Goal: Information Seeking & Learning: Learn about a topic

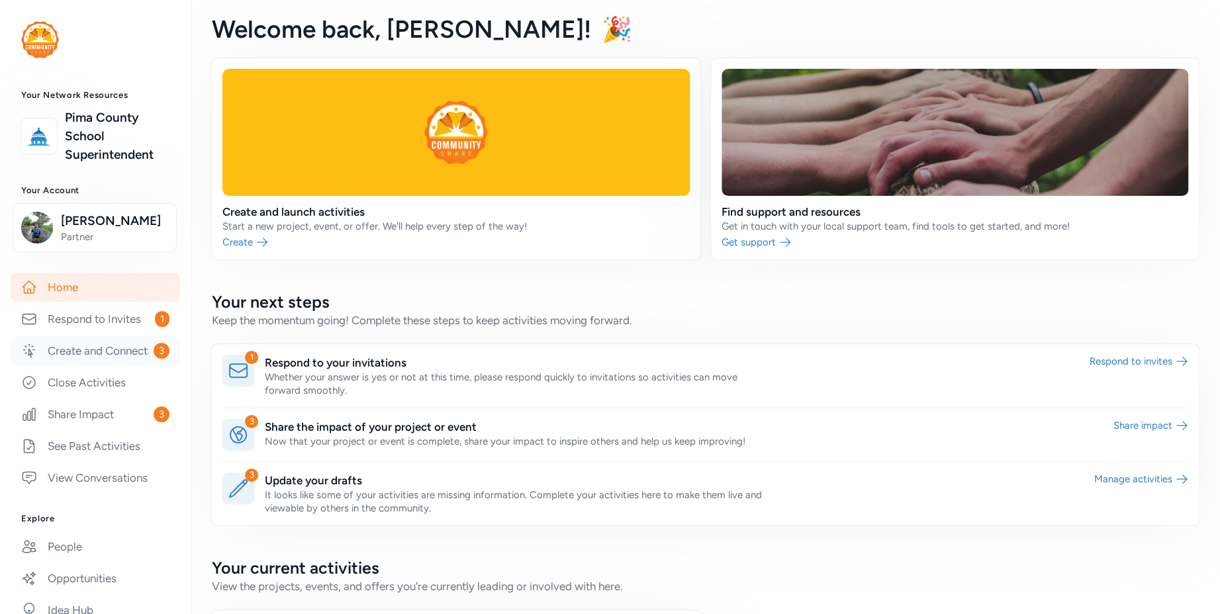
scroll to position [147, 0]
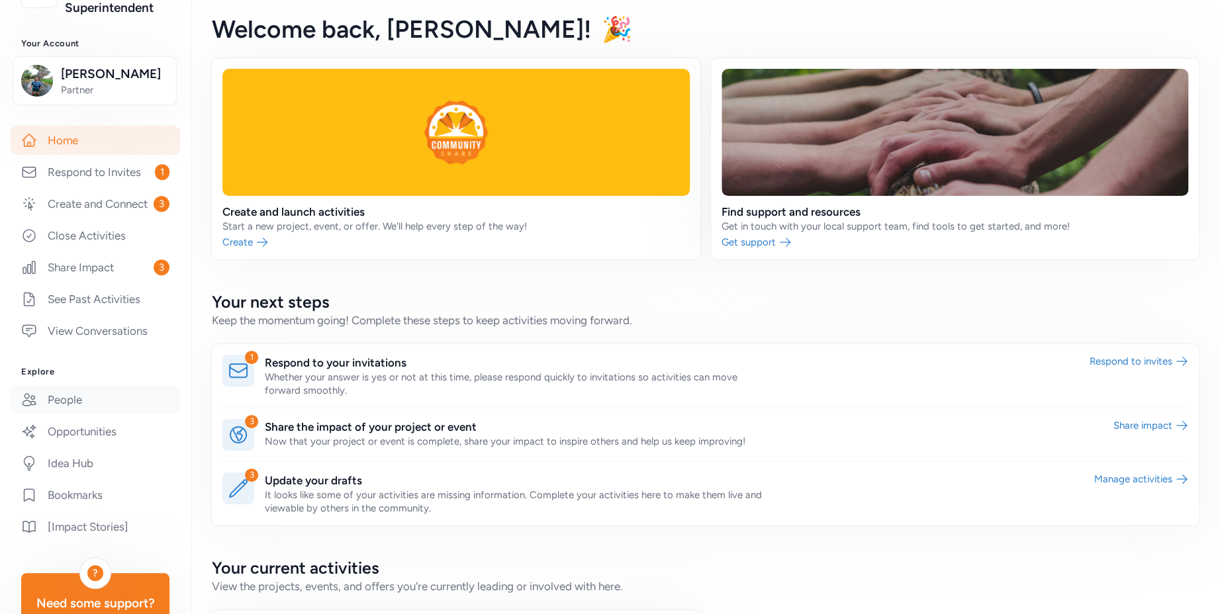
click at [94, 414] on link "People" at bounding box center [95, 399] width 169 height 29
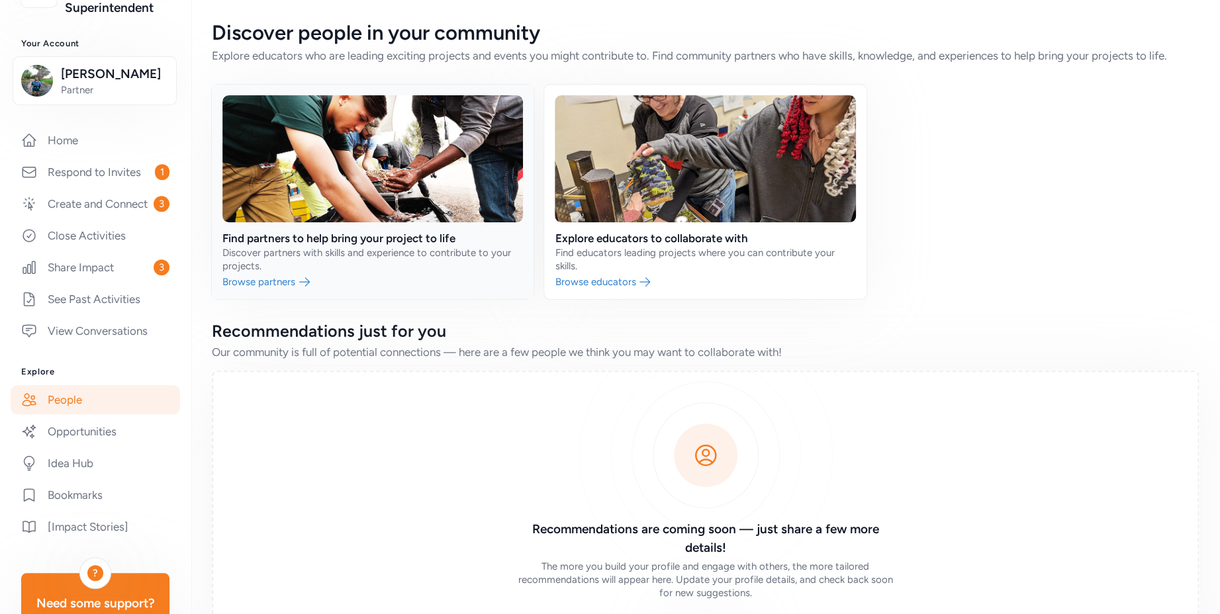
click at [377, 252] on link at bounding box center [373, 192] width 322 height 214
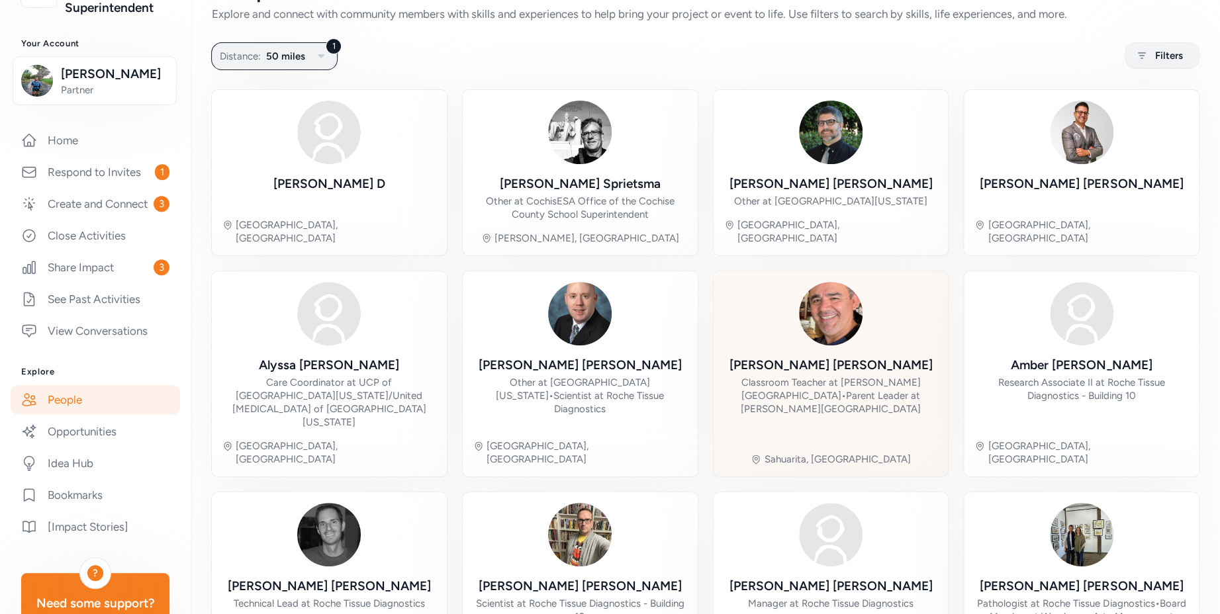
scroll to position [92, 0]
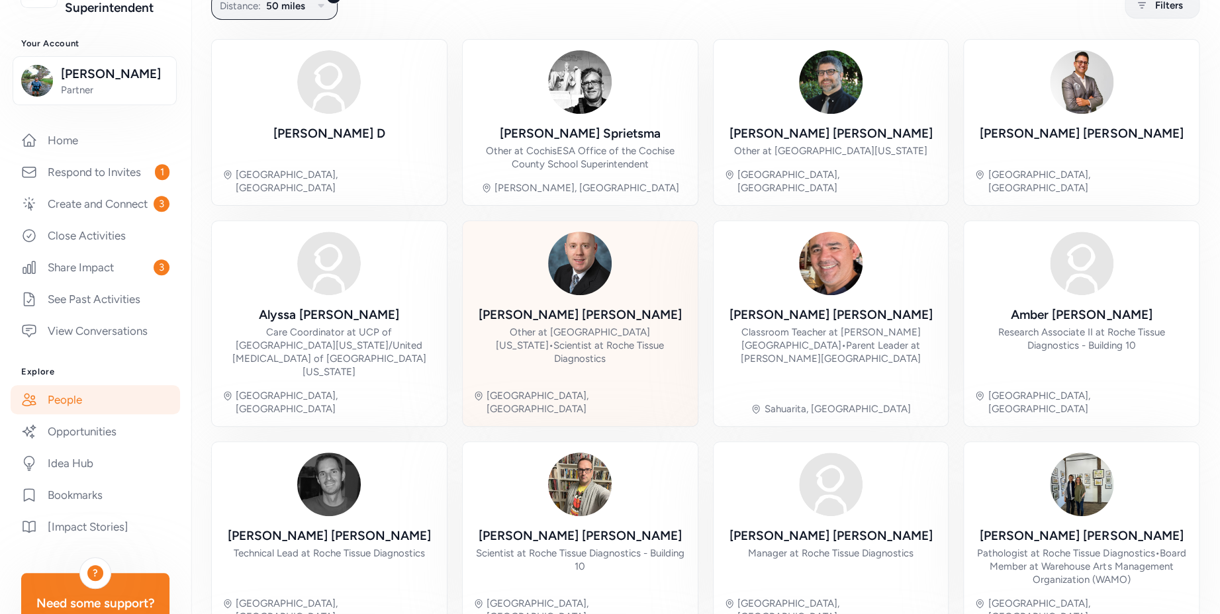
click at [592, 327] on div "Other at [GEOGRAPHIC_DATA][US_STATE] • Scientist at Roche Tissue Diagnostics" at bounding box center [580, 346] width 214 height 40
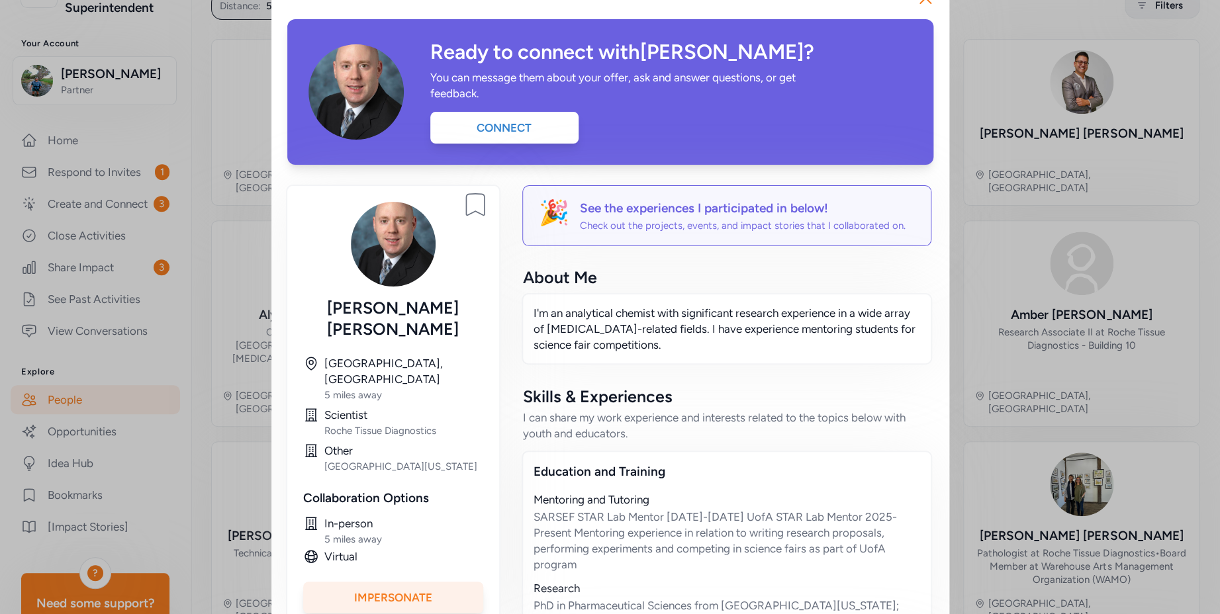
scroll to position [77, 0]
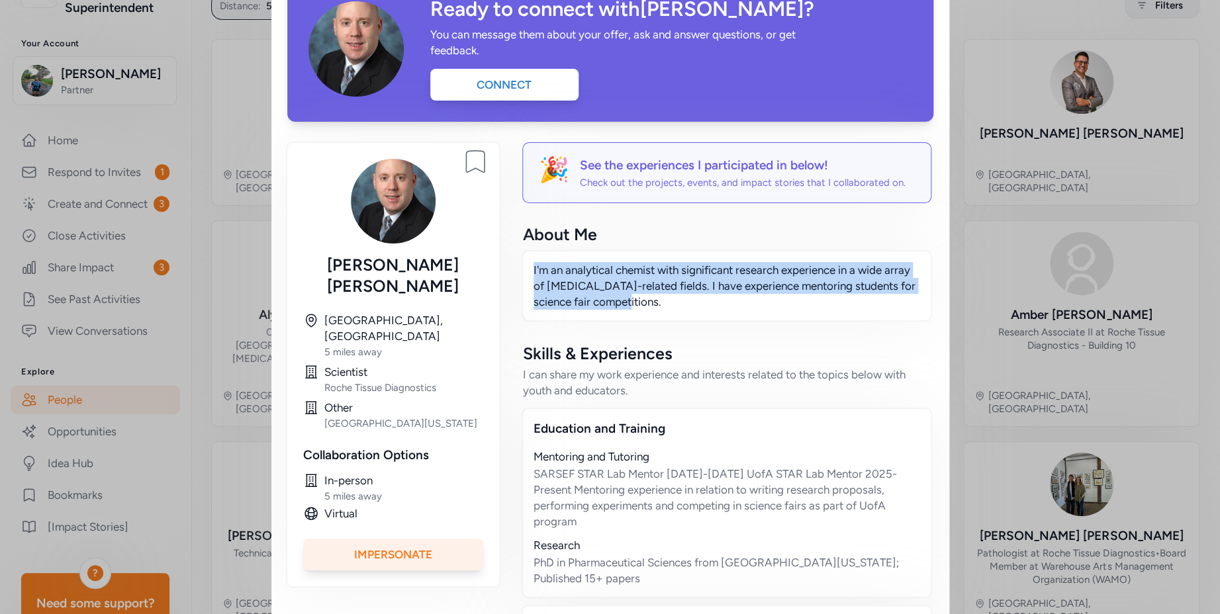
drag, startPoint x: 645, startPoint y: 310, endPoint x: 522, endPoint y: 271, distance: 129.8
click at [522, 271] on div "I'm an analytical chemist with significant research experience in a wide array …" at bounding box center [727, 285] width 410 height 71
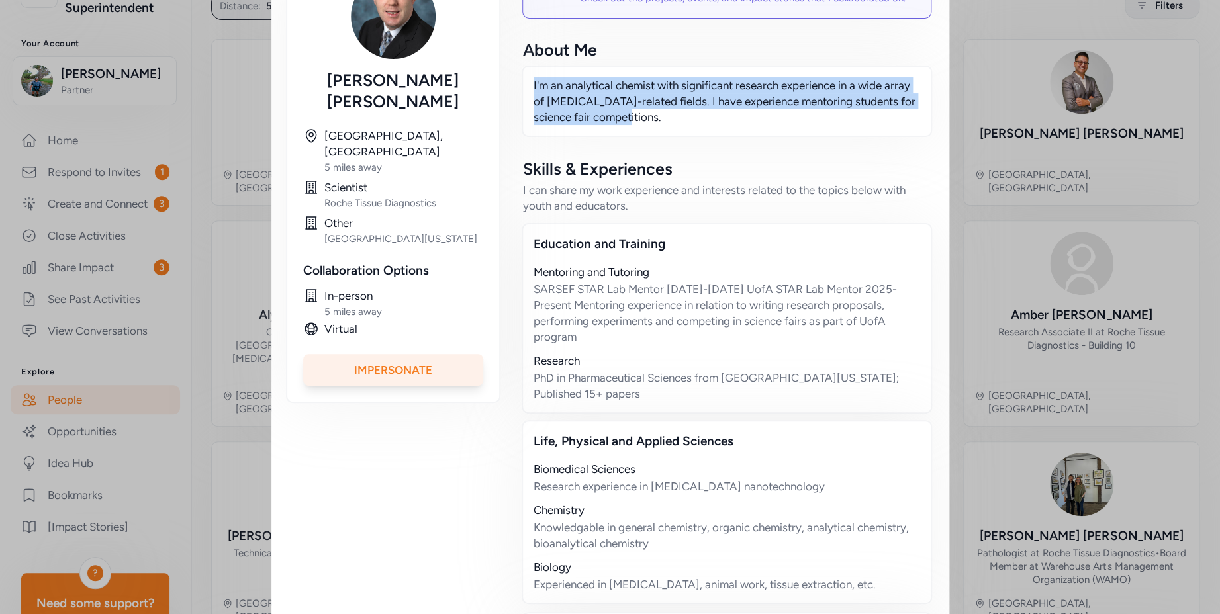
scroll to position [0, 0]
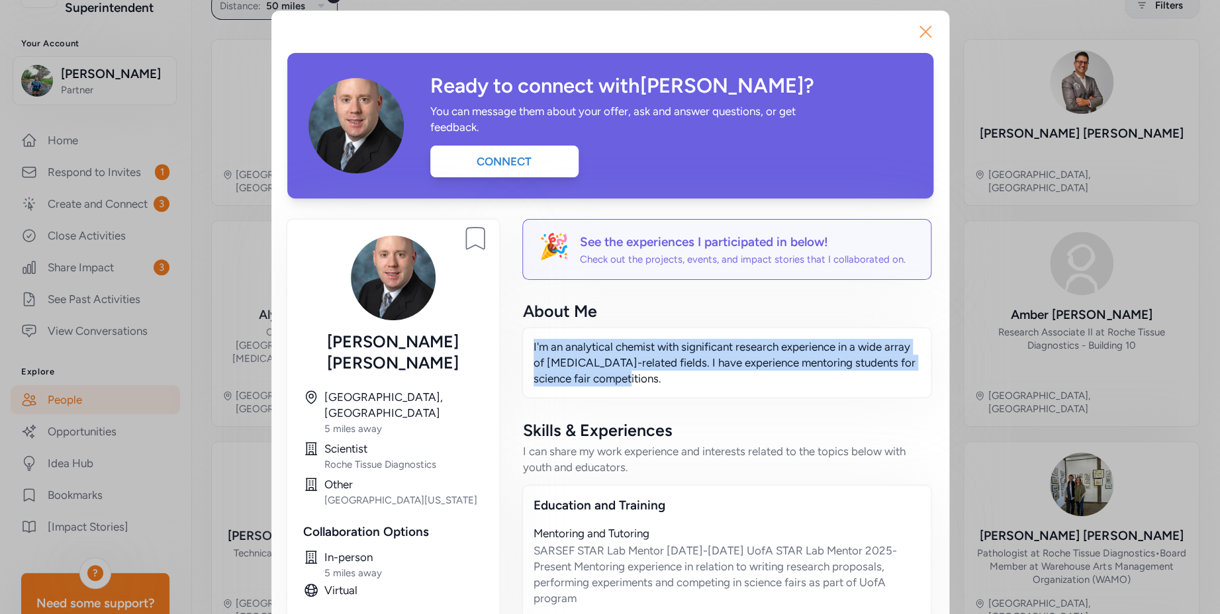
click at [921, 28] on icon "button" at bounding box center [925, 31] width 21 height 21
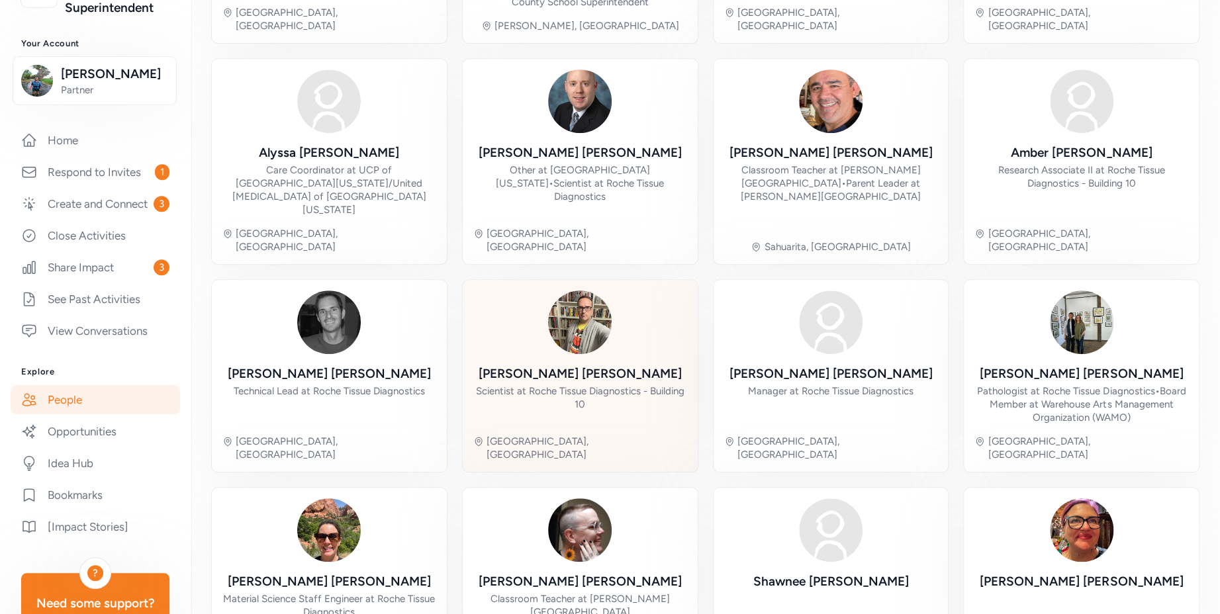
scroll to position [50, 0]
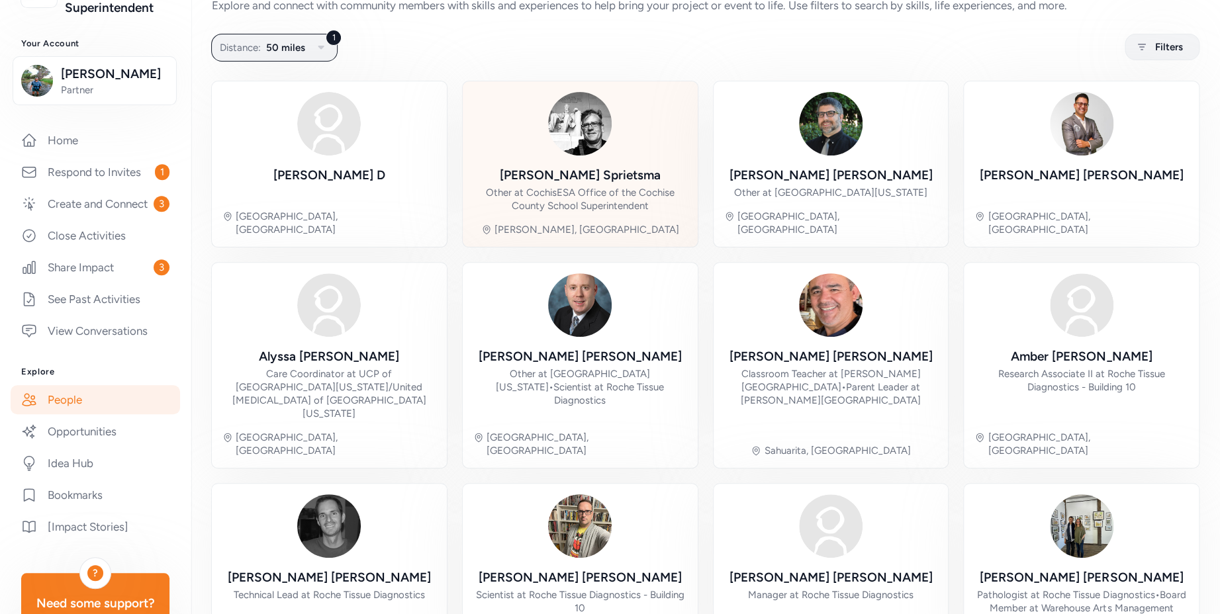
click at [600, 187] on div "Other at CochisESA Office of the Cochise County School Superintendent" at bounding box center [580, 199] width 214 height 26
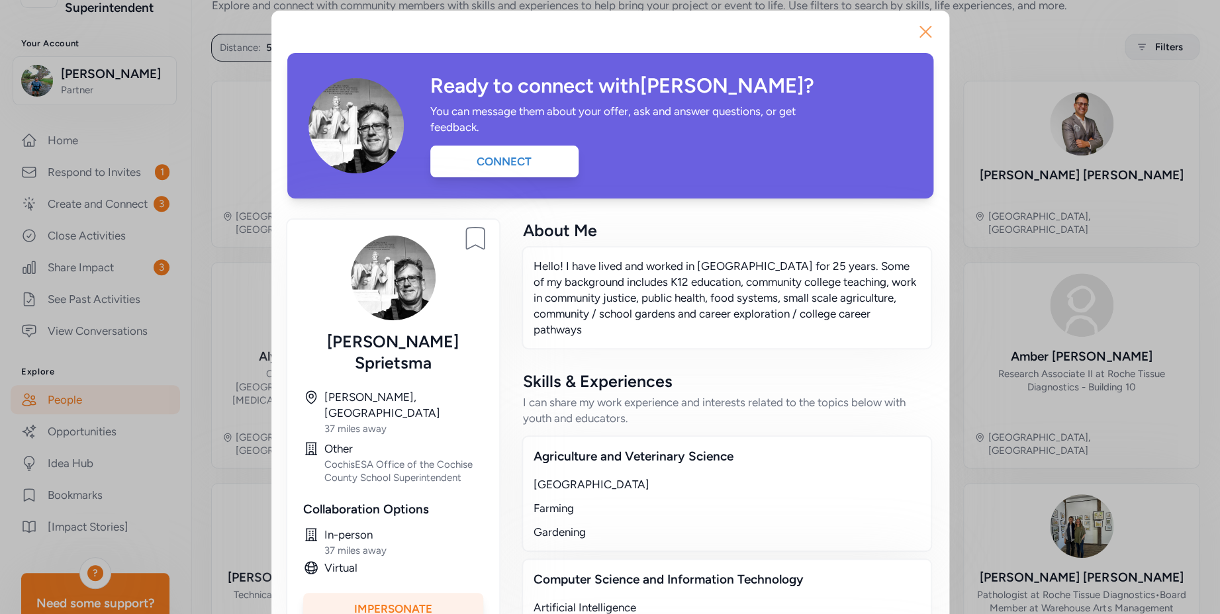
click at [915, 30] on icon "button" at bounding box center [925, 31] width 21 height 21
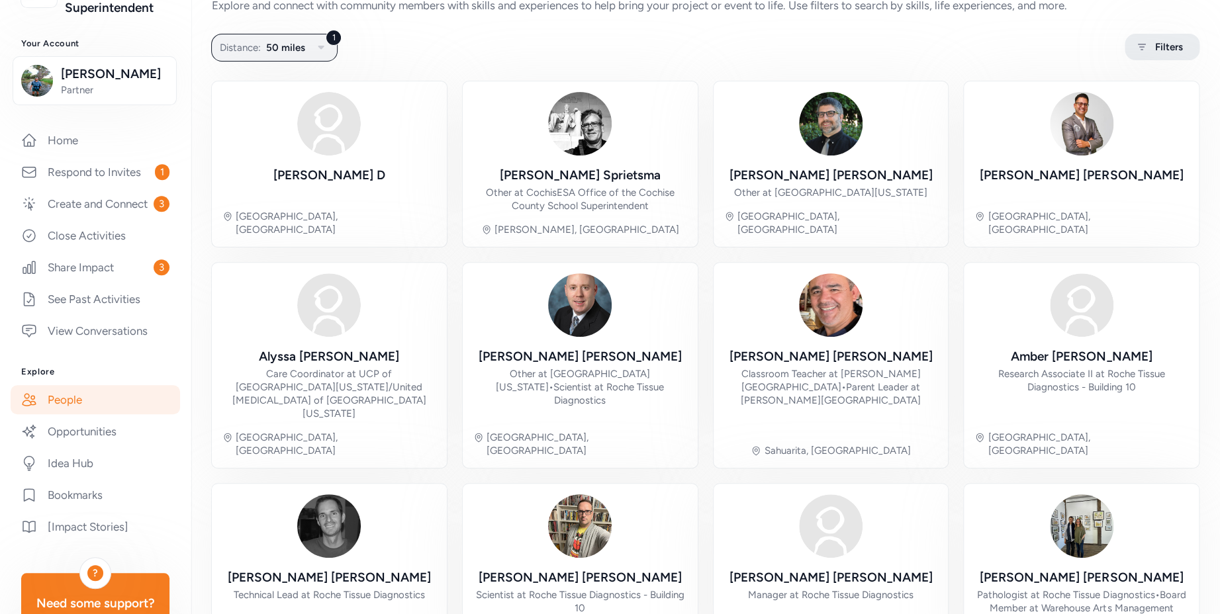
click at [1158, 45] on span "Filters" at bounding box center [1169, 47] width 28 height 16
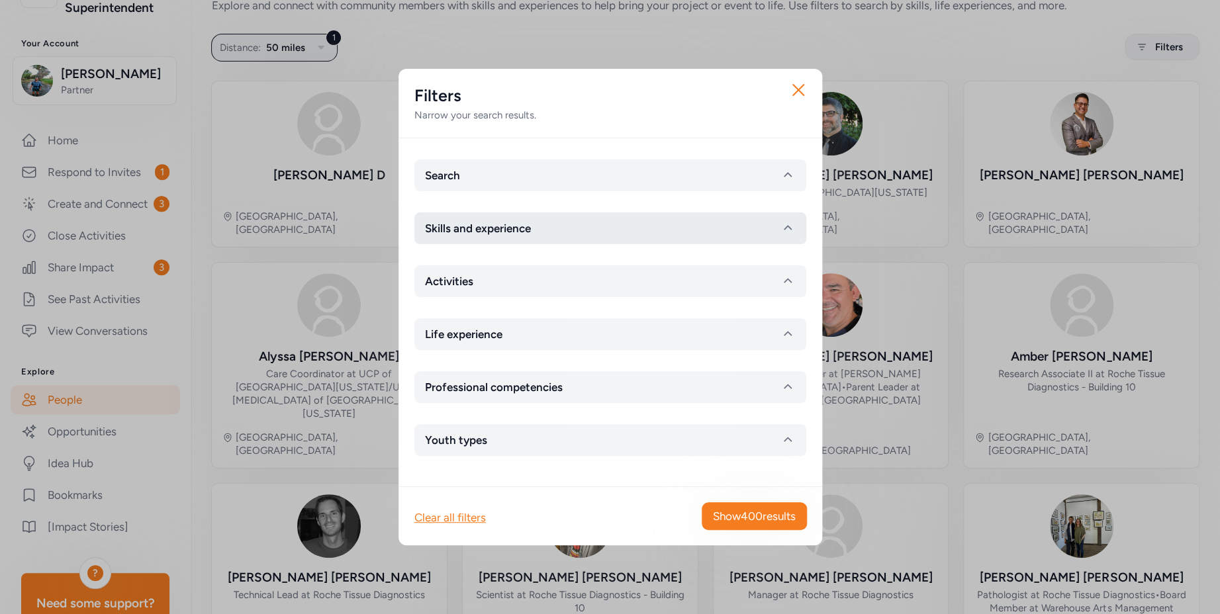
click at [625, 228] on button "Skills and experience" at bounding box center [610, 228] width 392 height 32
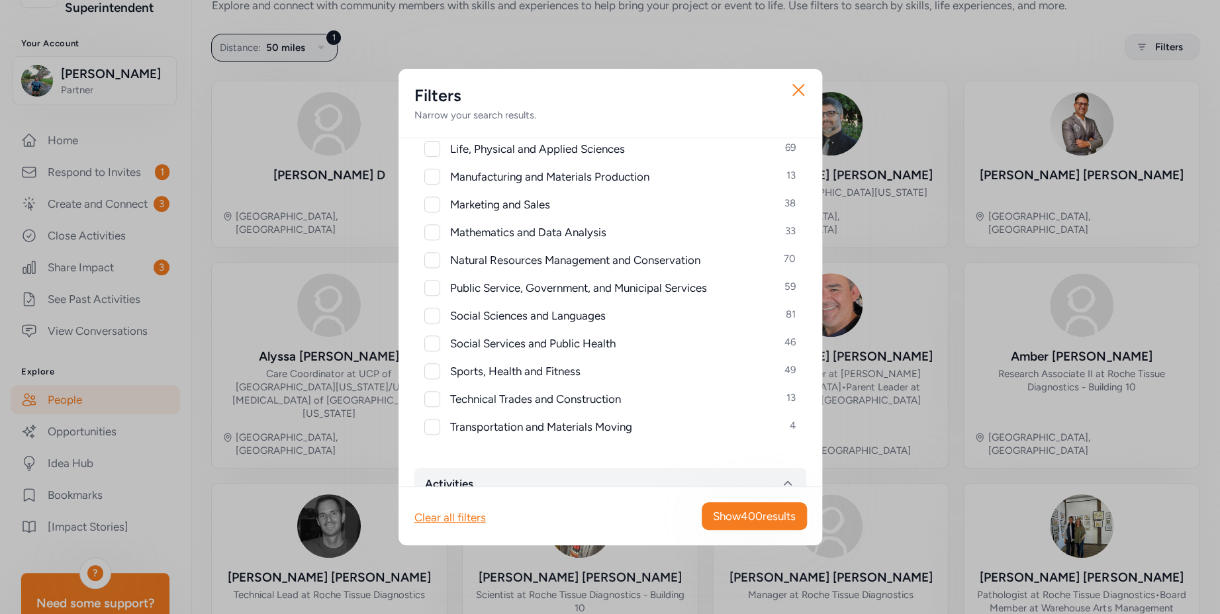
scroll to position [696, 0]
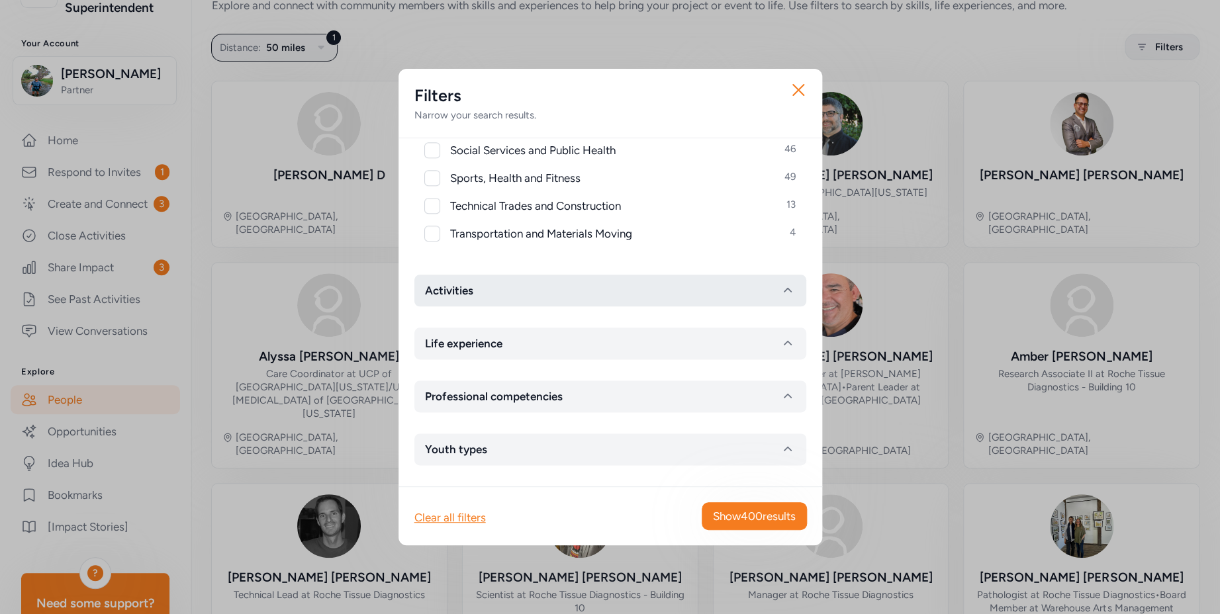
click at [599, 287] on button "Activities" at bounding box center [610, 291] width 392 height 32
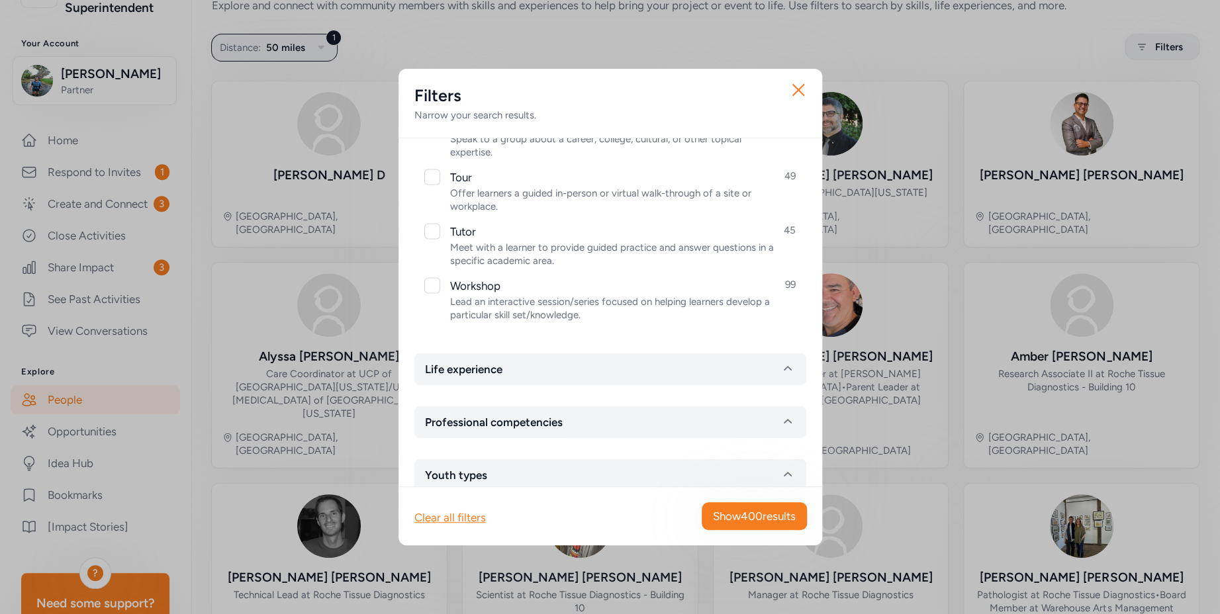
scroll to position [1480, 0]
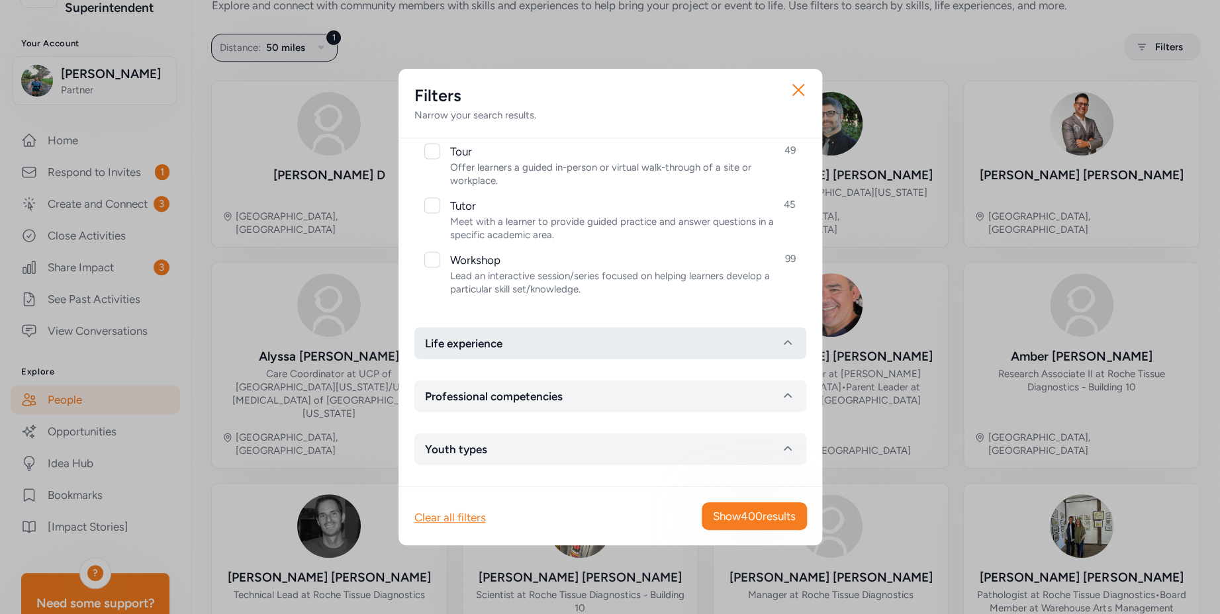
click at [569, 349] on button "Life experience" at bounding box center [610, 344] width 392 height 32
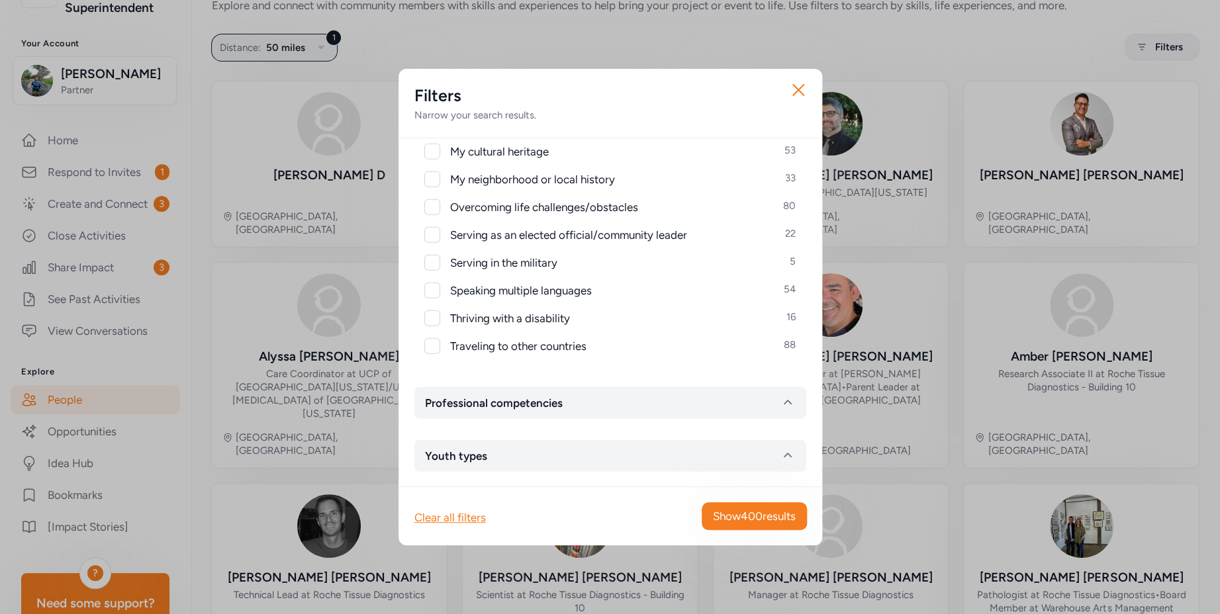
scroll to position [1785, 0]
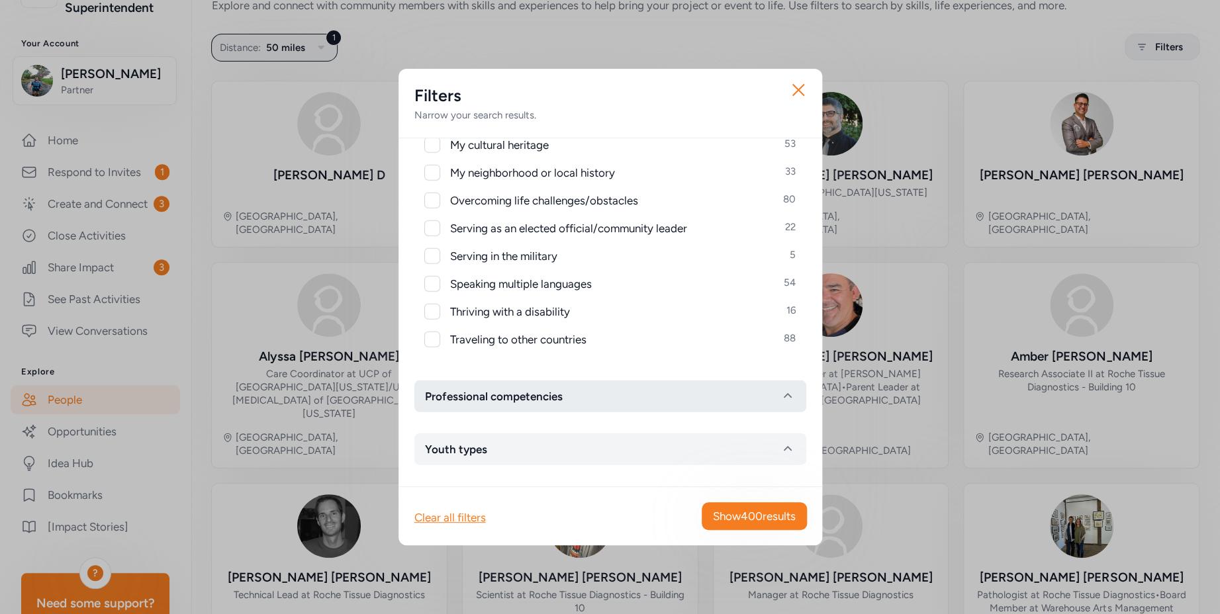
click at [590, 389] on button "Professional competencies" at bounding box center [610, 397] width 392 height 32
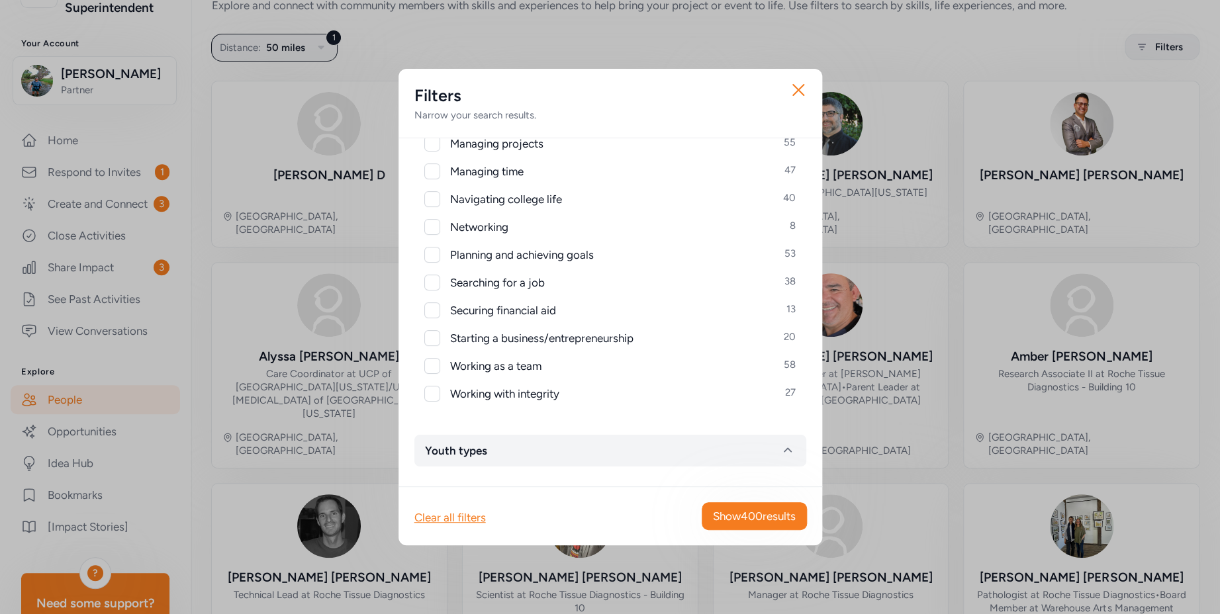
scroll to position [2379, 0]
click at [434, 283] on div at bounding box center [432, 281] width 16 height 16
click at [430, 282] on icon at bounding box center [432, 281] width 9 height 7
checkbox input "false"
click at [796, 91] on icon "button" at bounding box center [798, 89] width 21 height 21
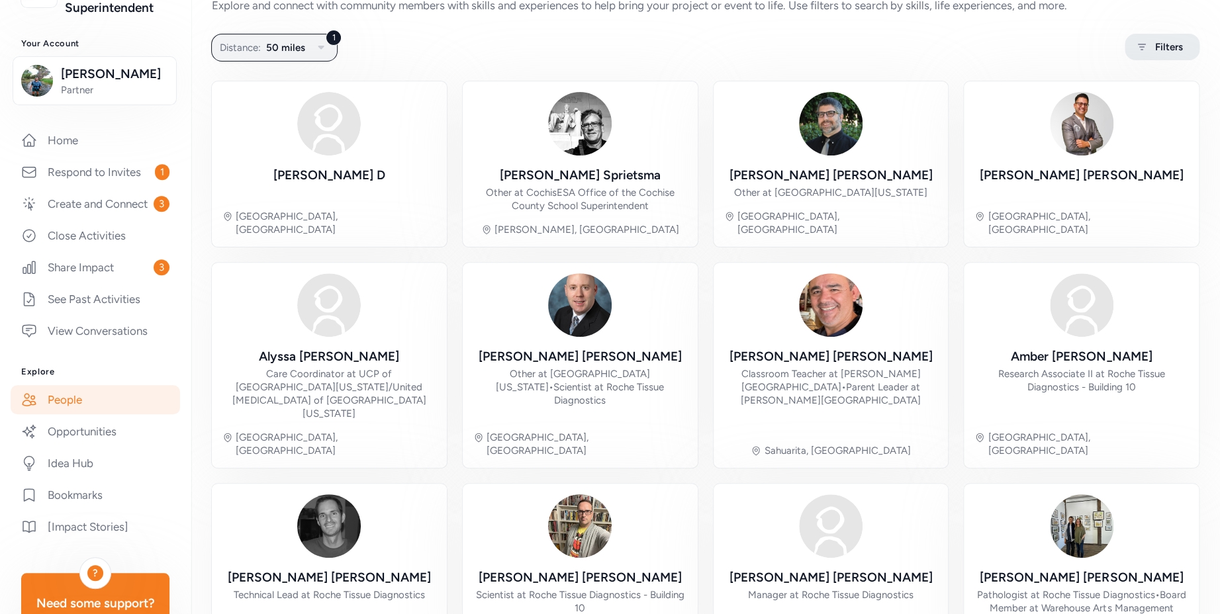
click at [1155, 52] on span "Filters" at bounding box center [1169, 47] width 28 height 16
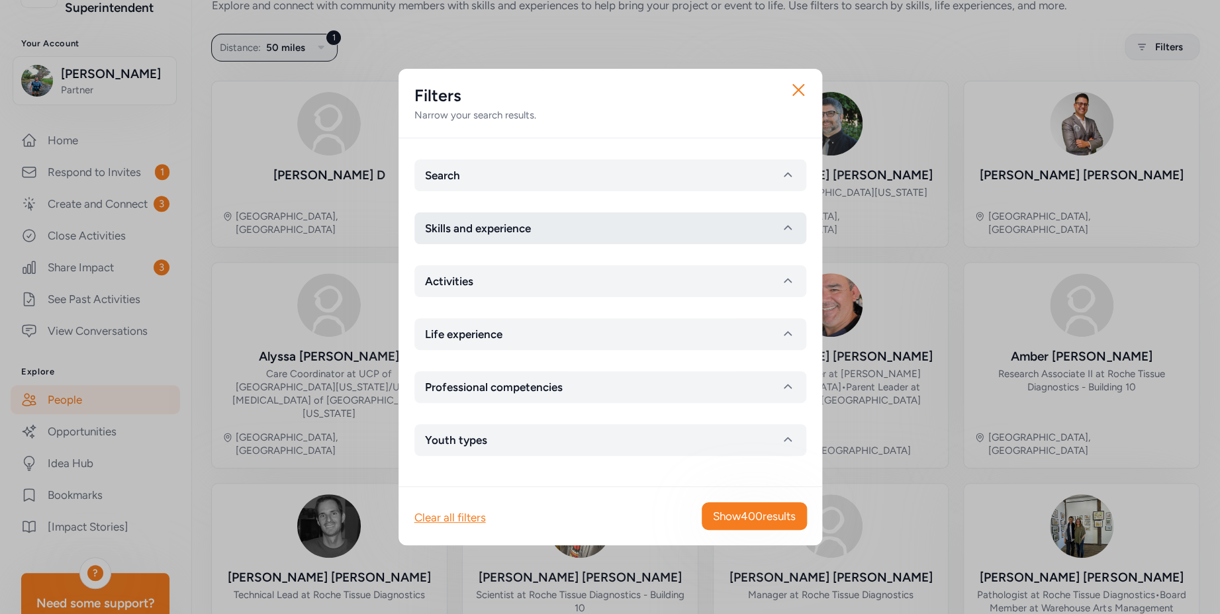
click at [637, 234] on button "Skills and experience" at bounding box center [610, 228] width 392 height 32
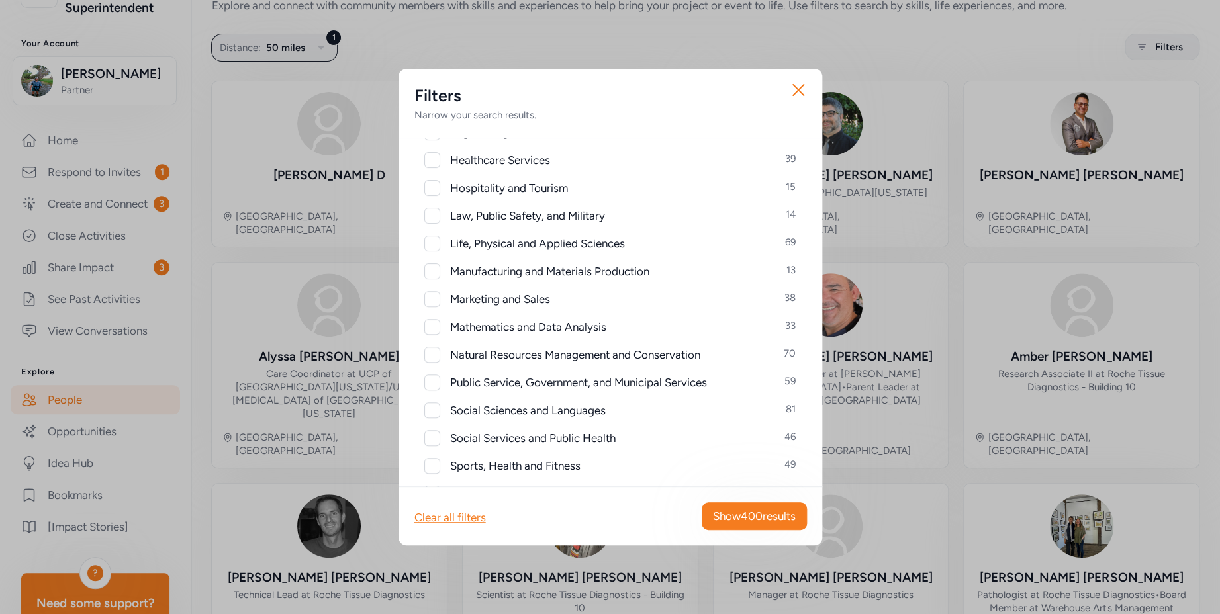
scroll to position [51, 0]
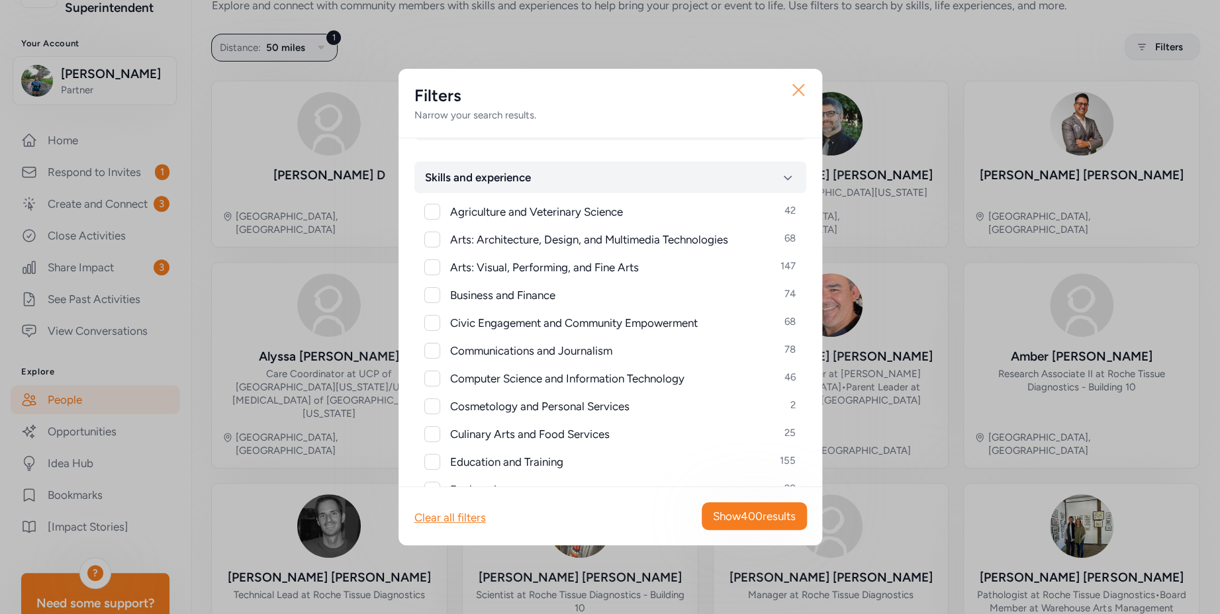
click at [796, 89] on icon "button" at bounding box center [798, 90] width 11 height 11
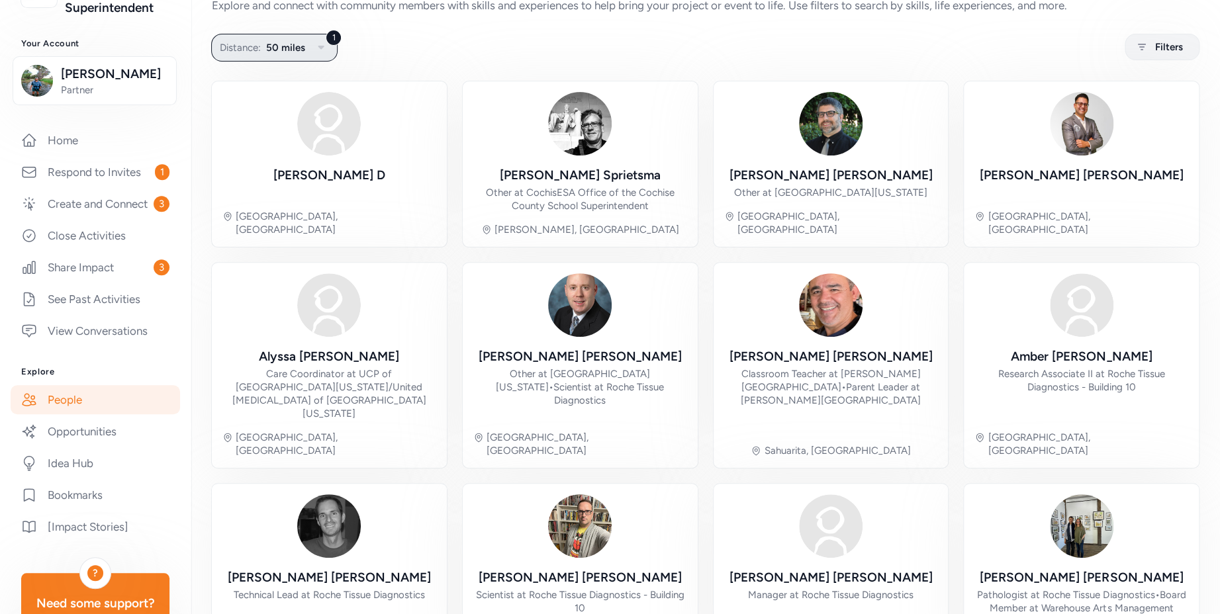
click at [301, 50] on span "50 miles" at bounding box center [285, 48] width 39 height 16
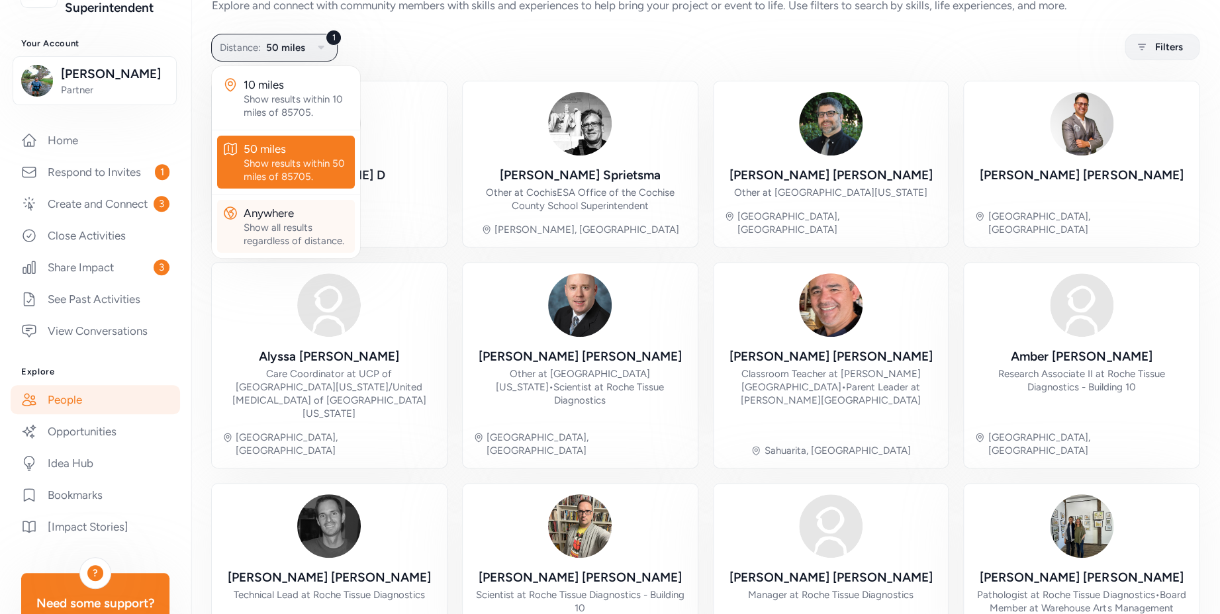
click at [287, 214] on div "Anywhere" at bounding box center [297, 213] width 106 height 16
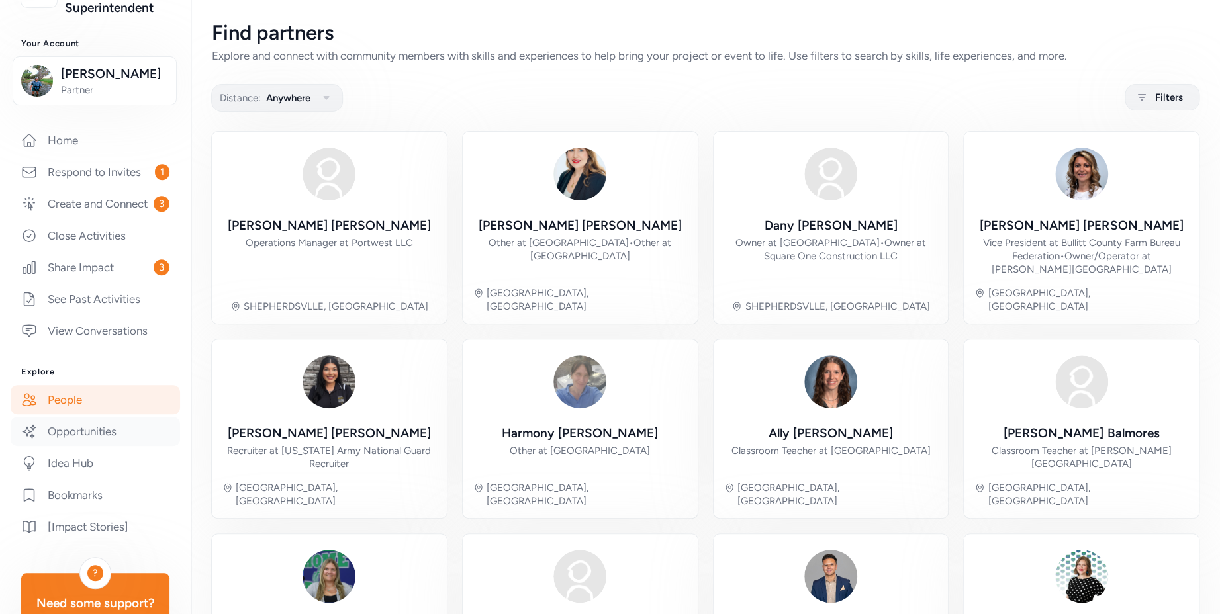
click at [84, 446] on link "Opportunities" at bounding box center [95, 431] width 169 height 29
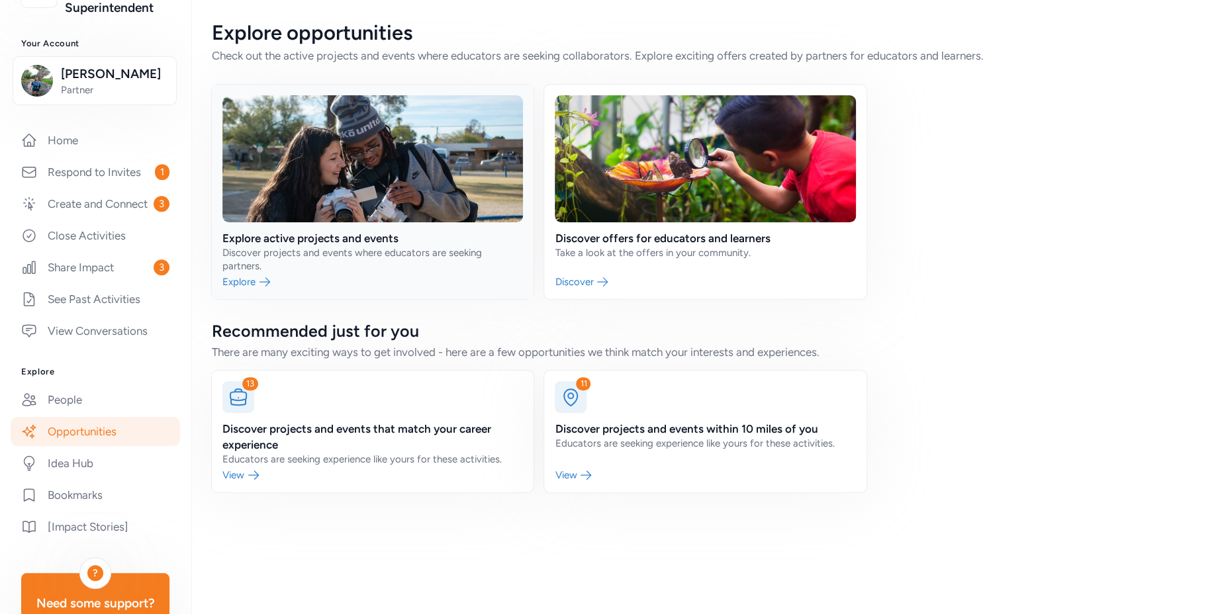
click at [289, 250] on link at bounding box center [373, 192] width 322 height 214
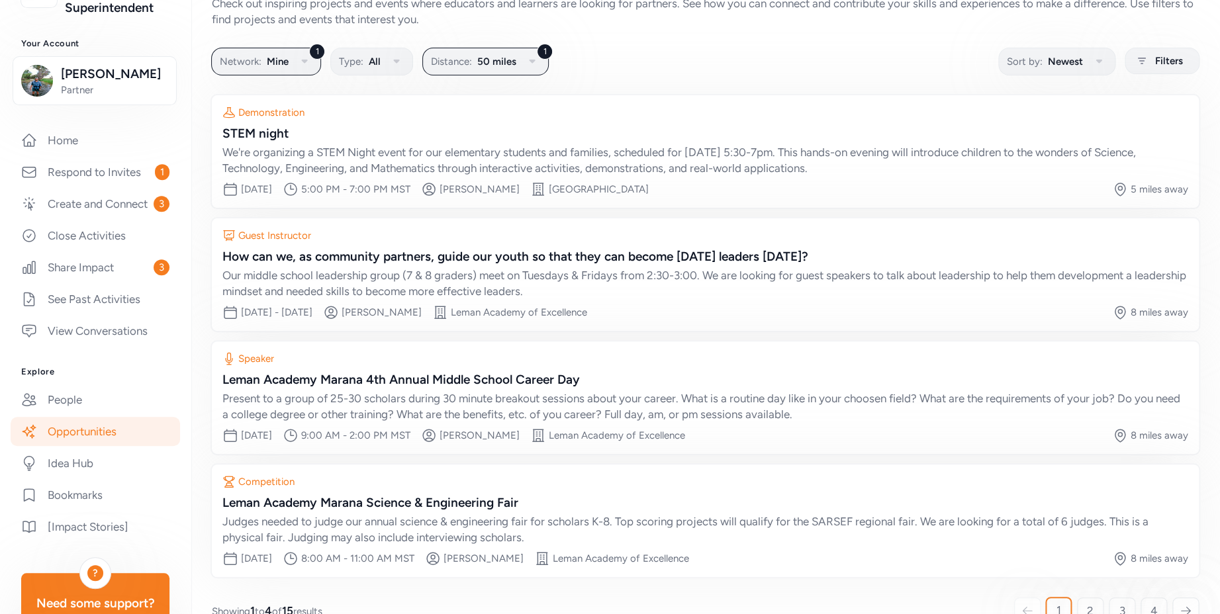
scroll to position [83, 0]
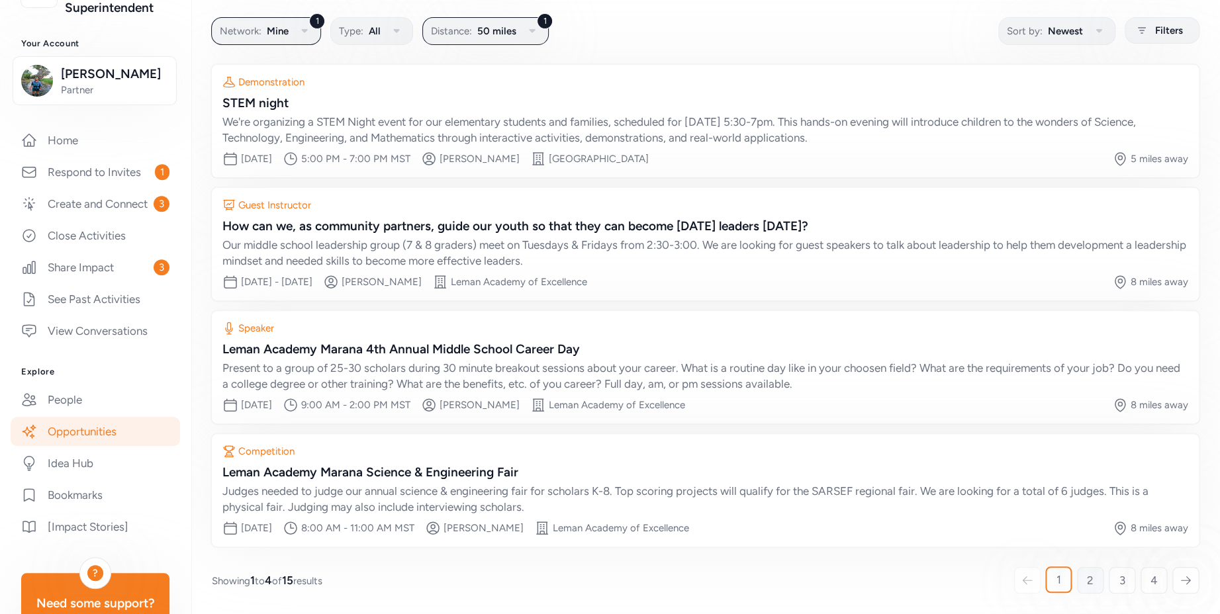
click at [1087, 583] on span "2" at bounding box center [1090, 581] width 7 height 16
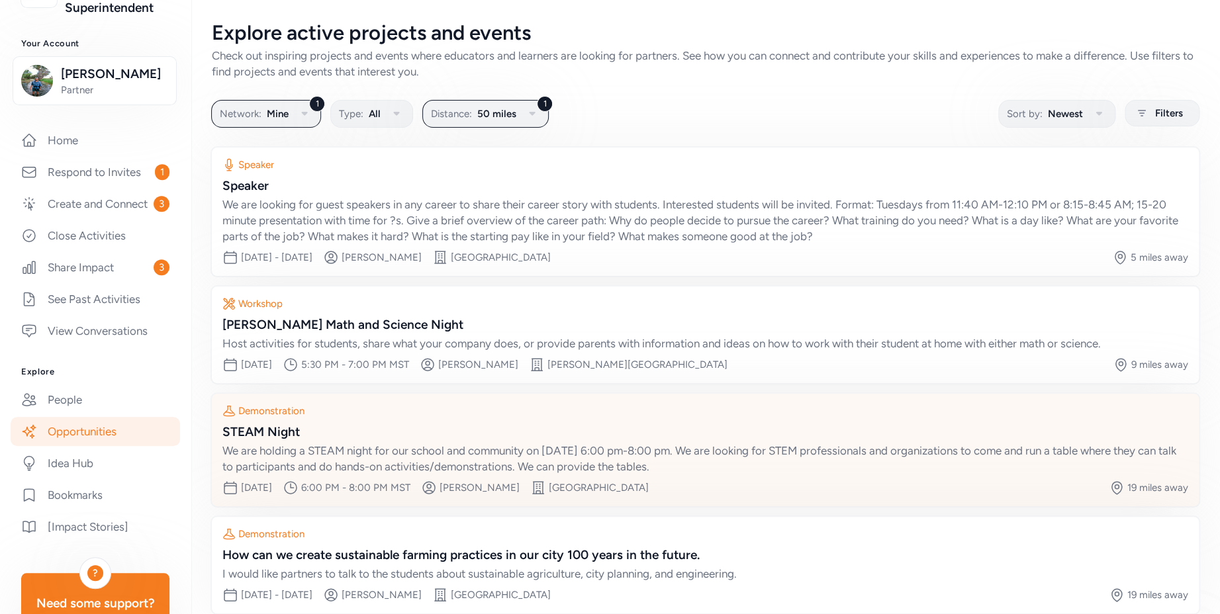
scroll to position [67, 0]
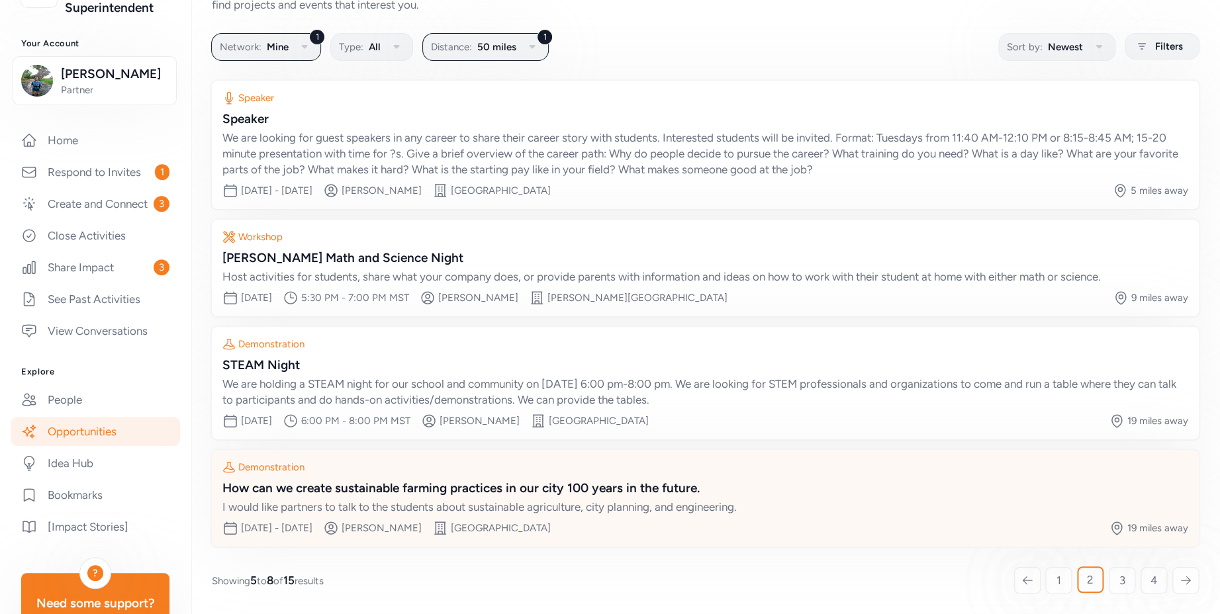
click at [613, 491] on div "How can we create sustainable farming practices in our city 100 years in the fu…" at bounding box center [705, 488] width 966 height 19
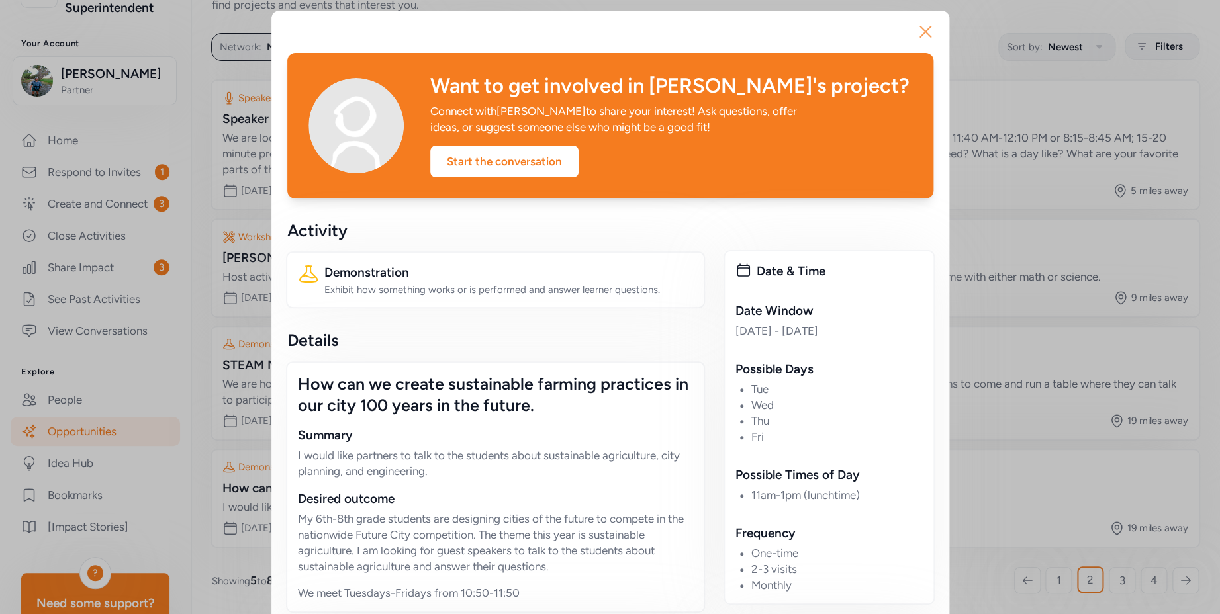
click at [919, 29] on icon "button" at bounding box center [925, 31] width 21 height 21
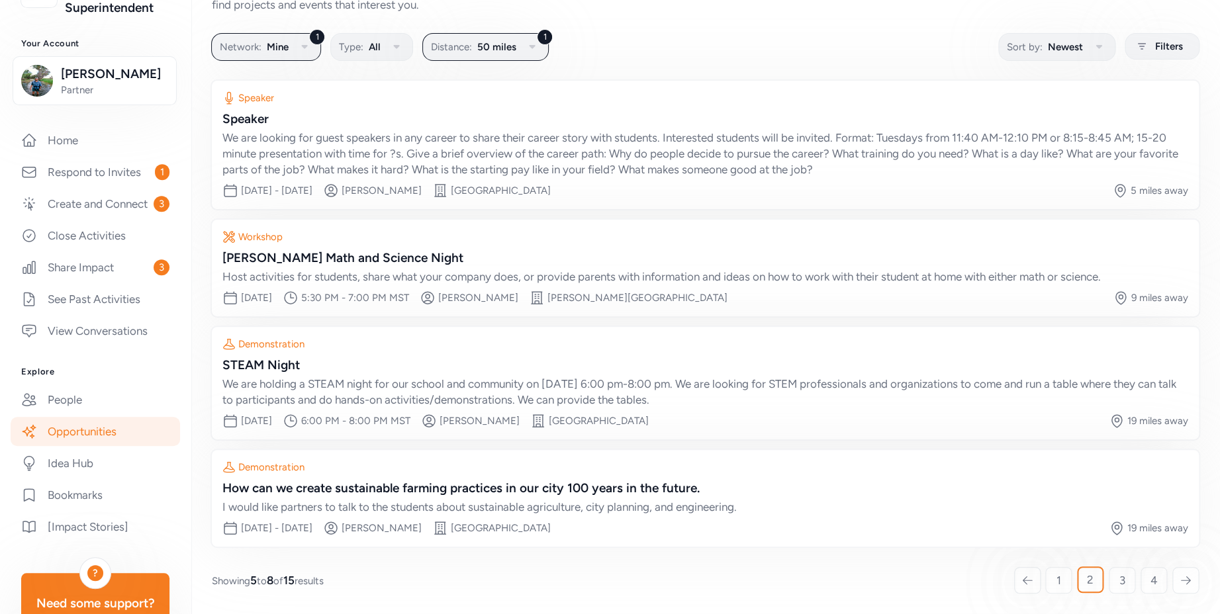
click at [122, 446] on link "Opportunities" at bounding box center [95, 431] width 169 height 29
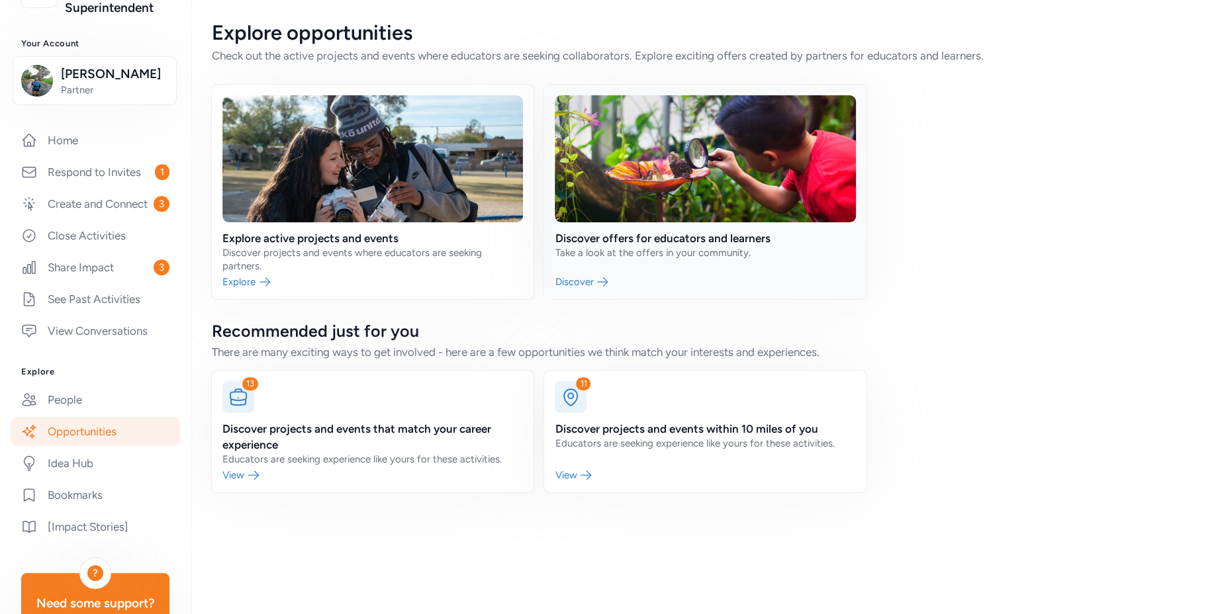
click at [649, 246] on link at bounding box center [705, 192] width 322 height 214
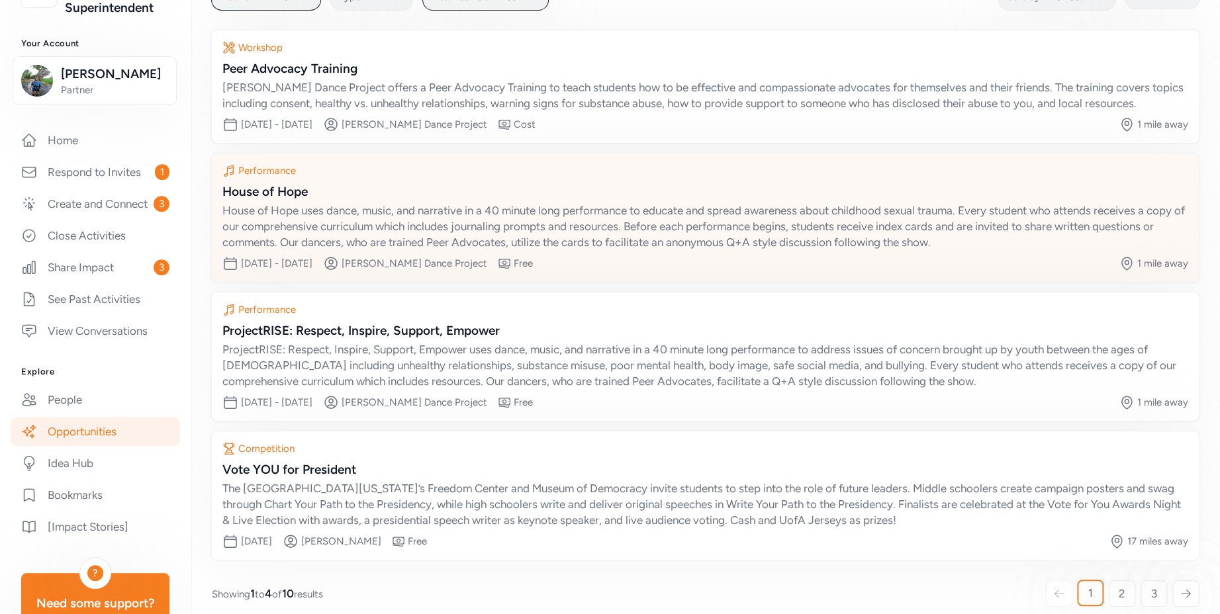
scroll to position [115, 0]
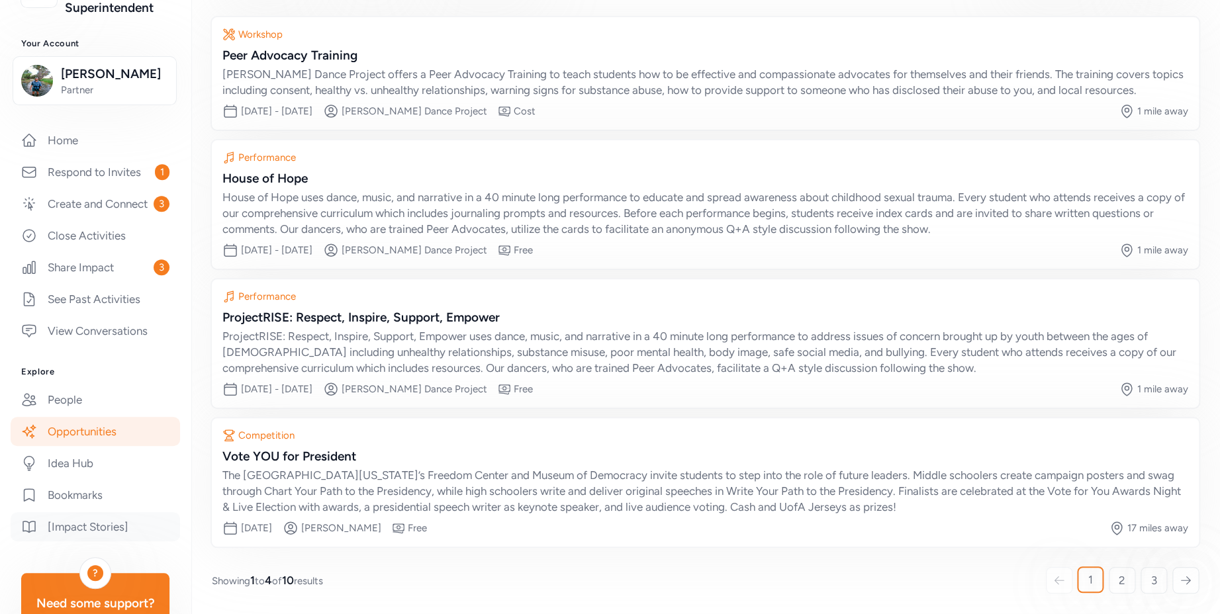
click at [95, 535] on link "[Impact Stories]" at bounding box center [95, 526] width 169 height 29
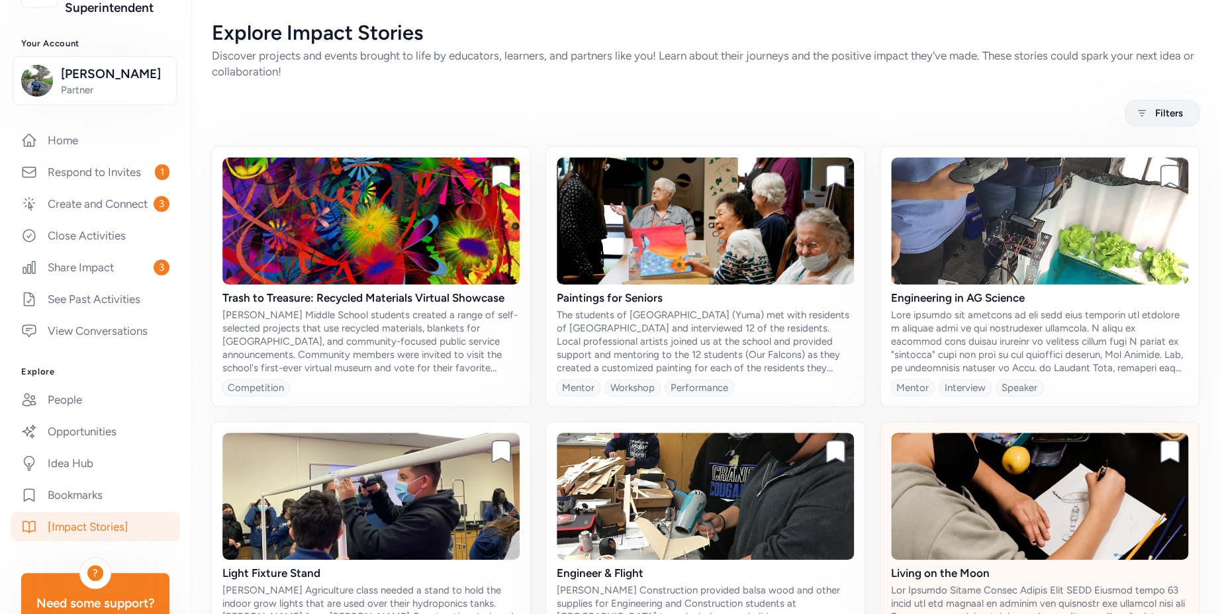
click at [984, 515] on img at bounding box center [1039, 496] width 297 height 127
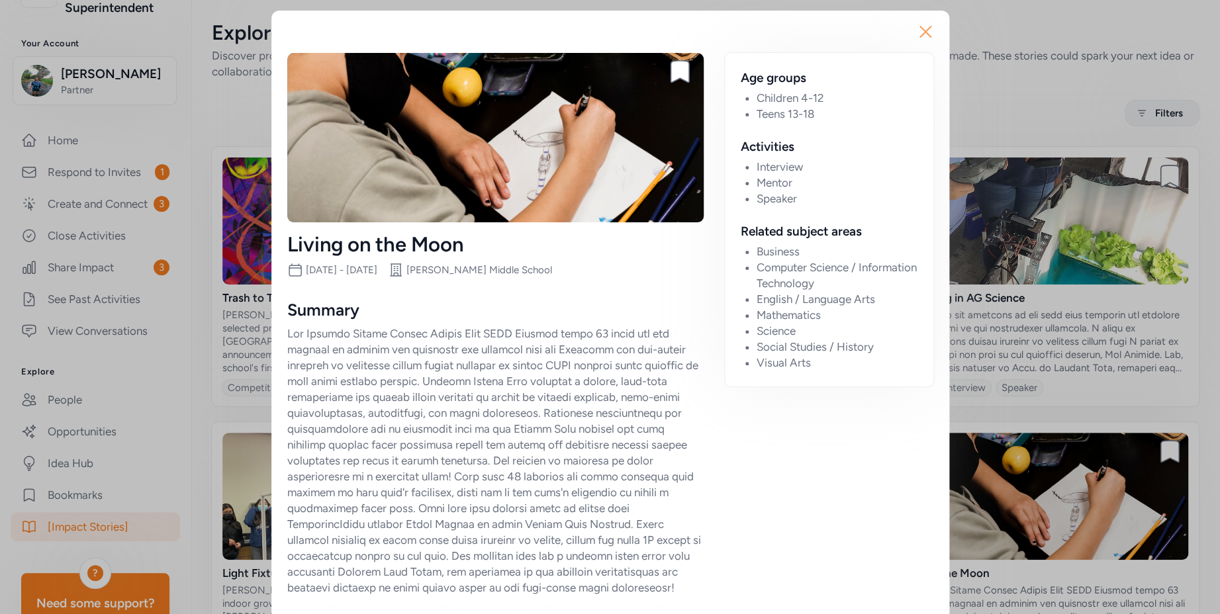
click at [917, 32] on icon "button" at bounding box center [925, 31] width 21 height 21
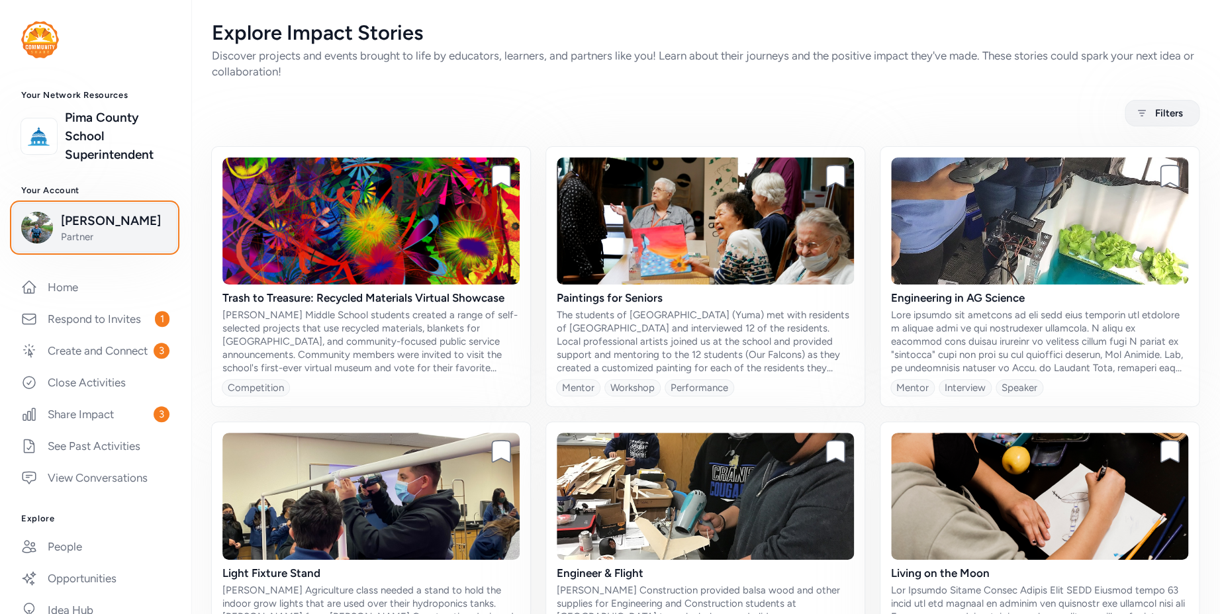
click at [95, 234] on span "Partner" at bounding box center [114, 236] width 107 height 13
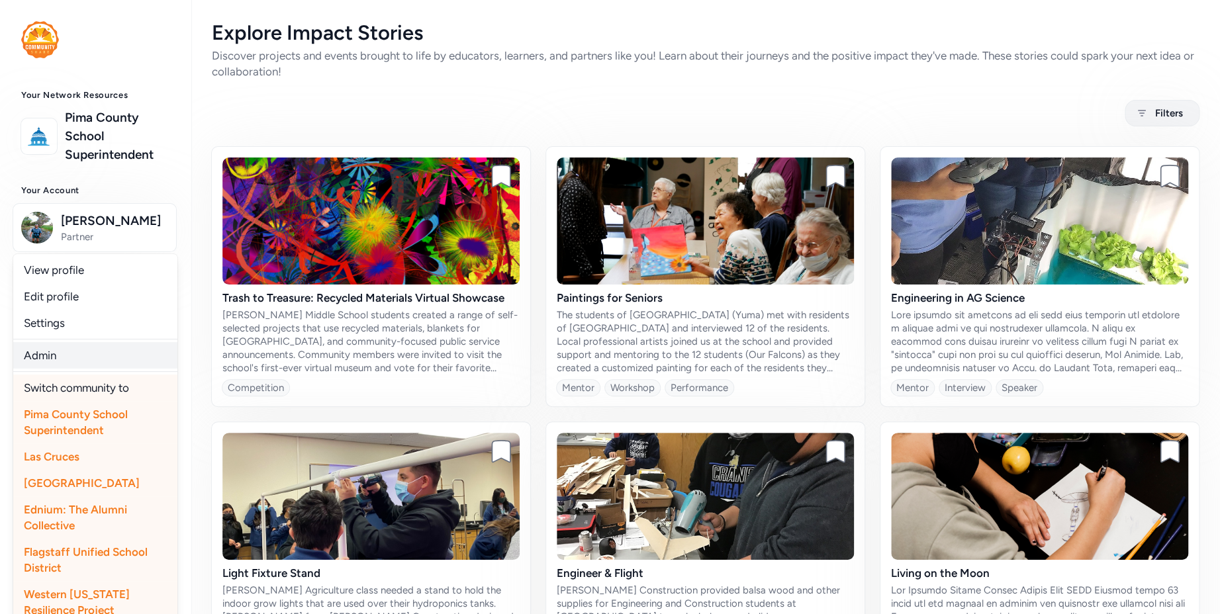
click at [67, 359] on link "Admin" at bounding box center [95, 355] width 164 height 26
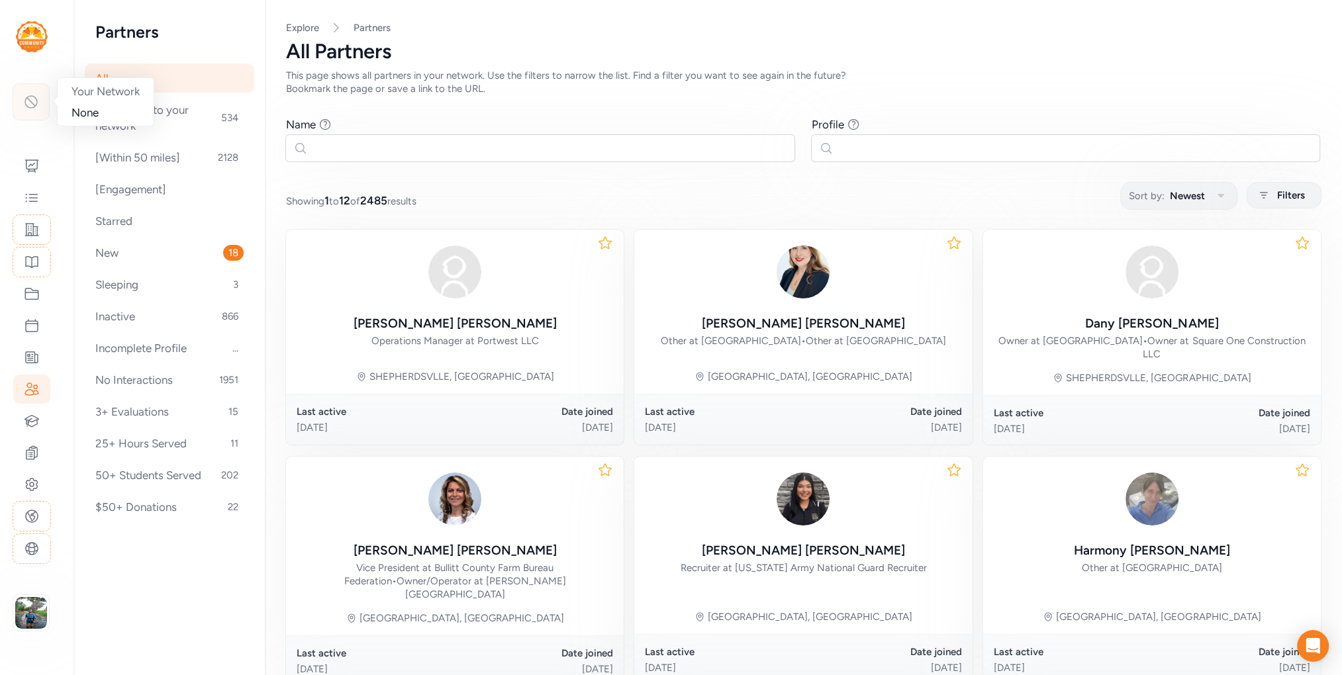
click at [30, 103] on icon at bounding box center [31, 102] width 16 height 16
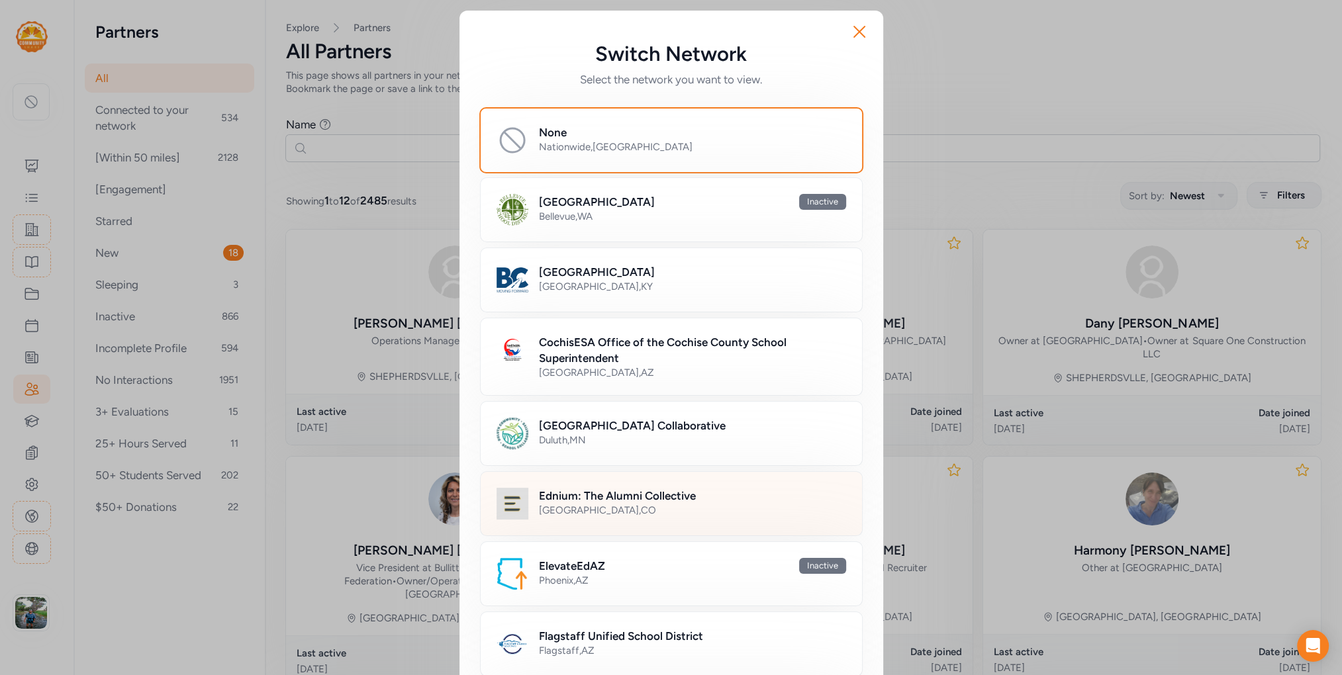
scroll to position [308, 0]
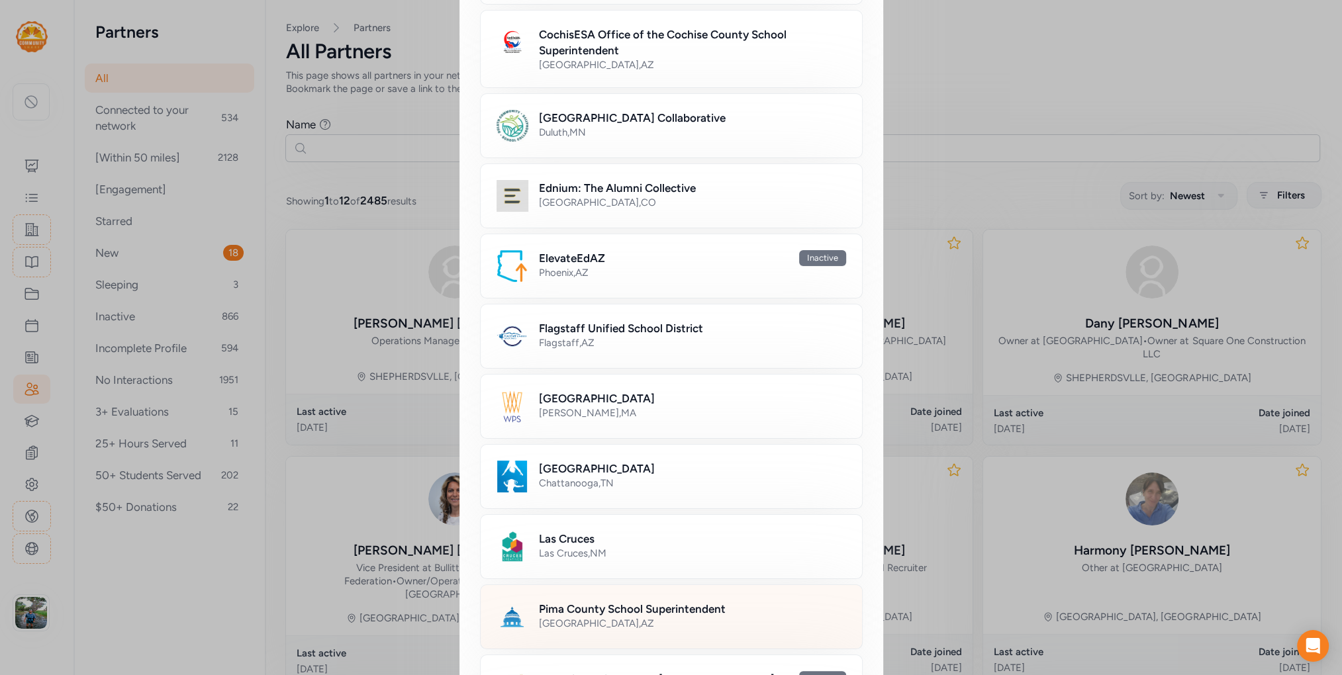
click at [601, 606] on h2 "Pima County School Superintendent" at bounding box center [632, 609] width 187 height 16
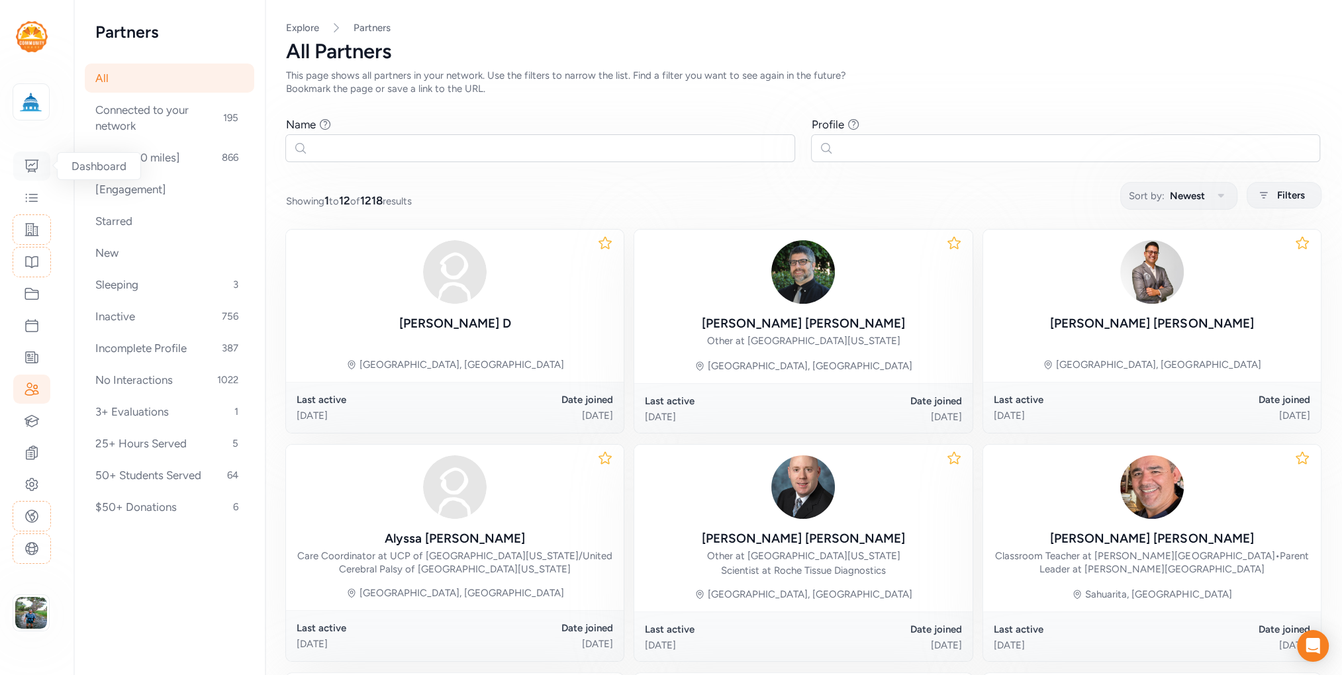
click at [33, 167] on icon at bounding box center [32, 166] width 16 height 16
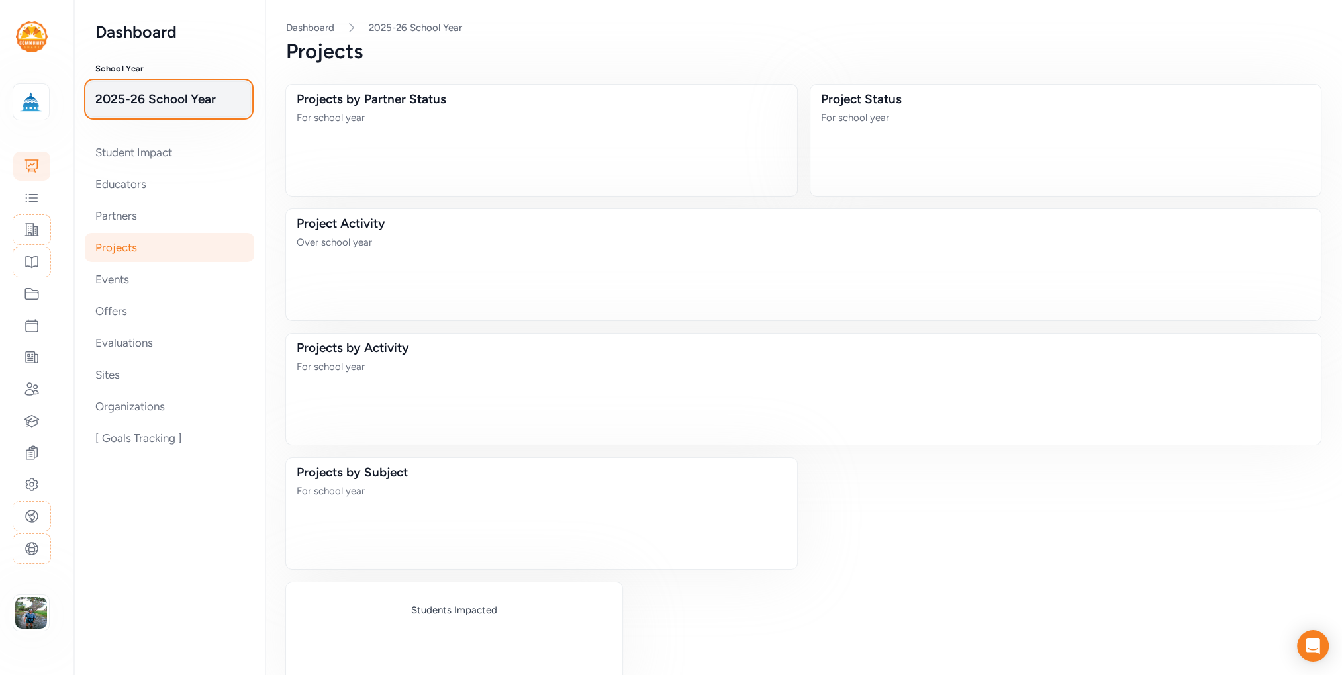
click at [167, 95] on span "2025-26 School Year" at bounding box center [168, 99] width 147 height 19
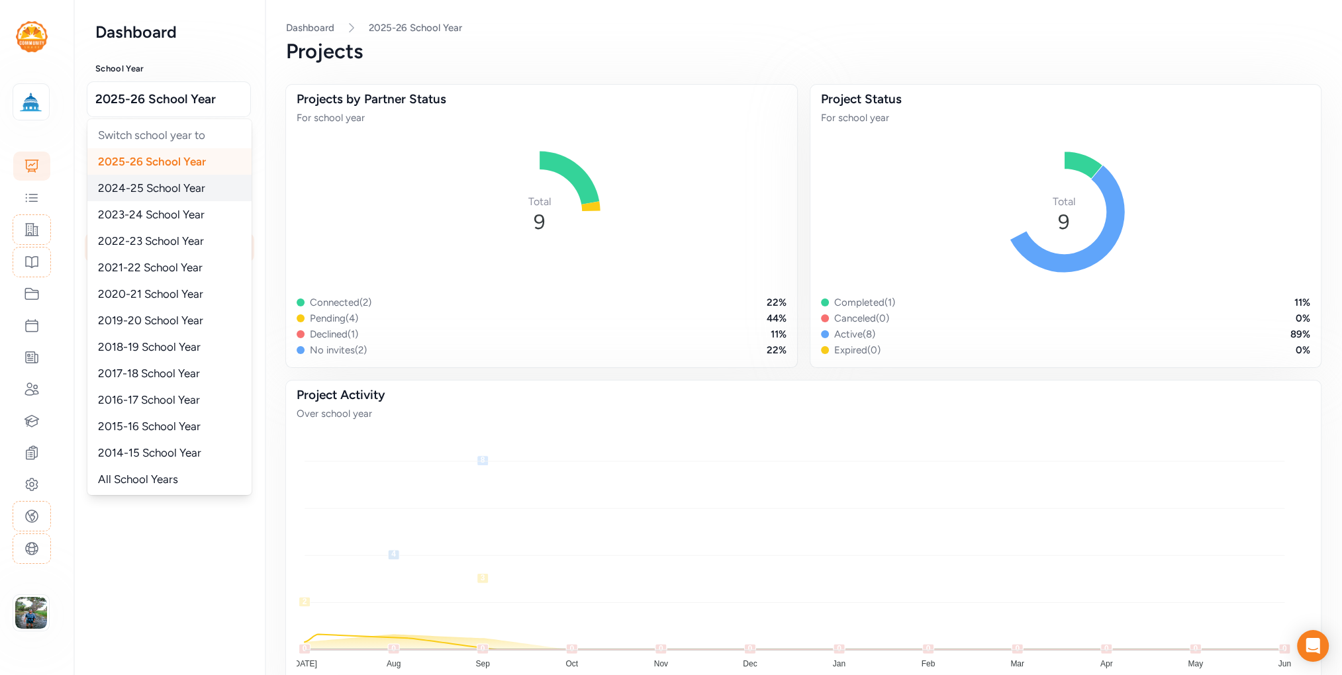
click at [154, 188] on span "2024-25 School Year" at bounding box center [151, 187] width 107 height 13
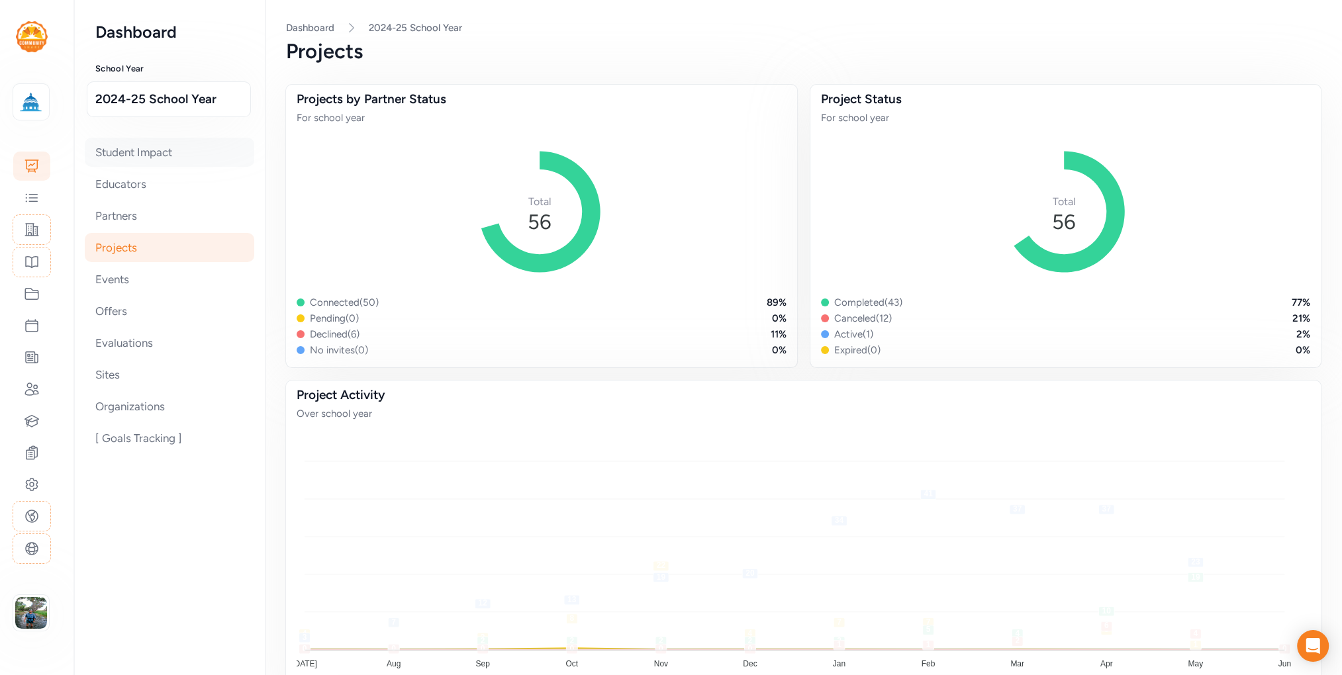
click at [164, 154] on div "Student Impact" at bounding box center [169, 152] width 169 height 29
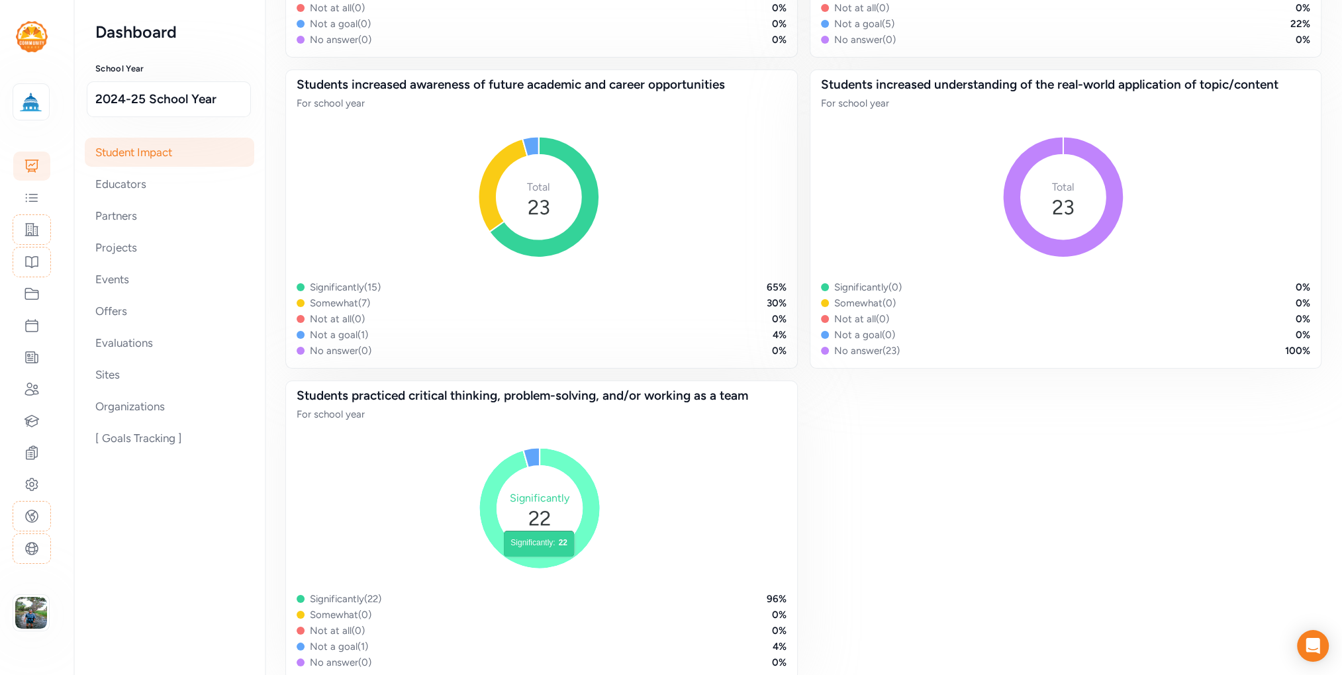
scroll to position [899, 0]
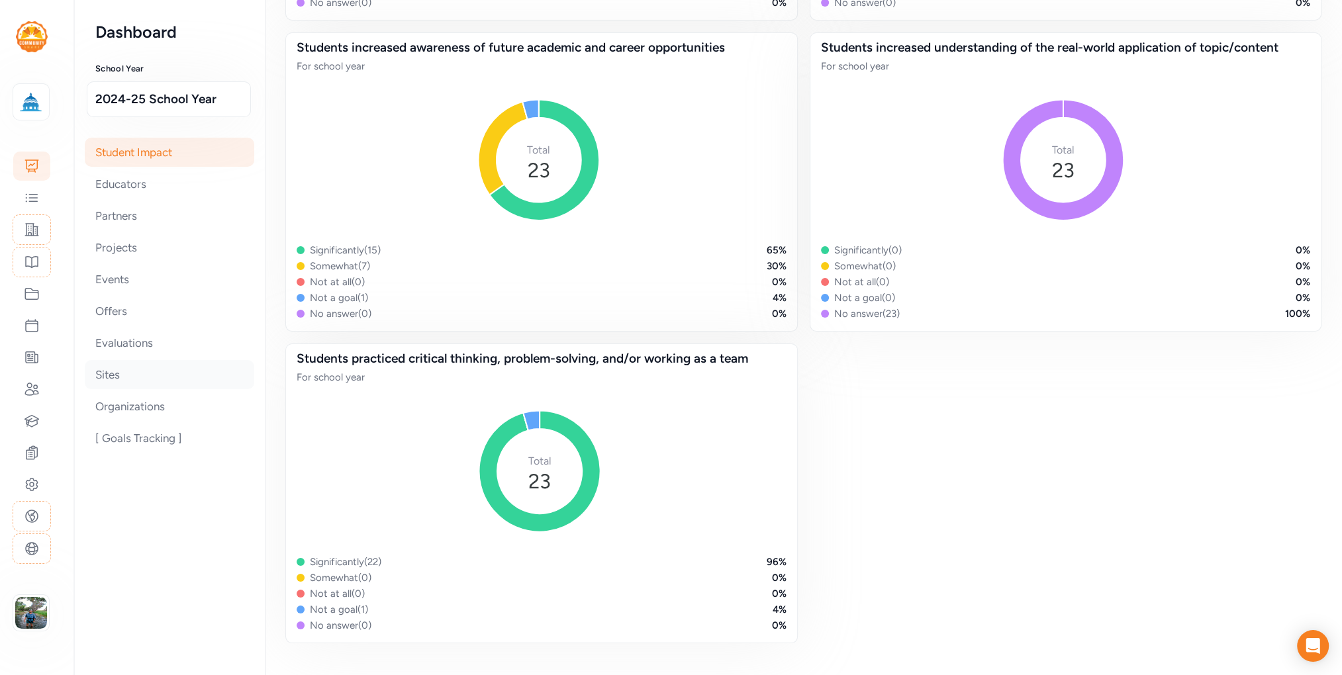
click at [120, 379] on div "Sites" at bounding box center [169, 374] width 169 height 29
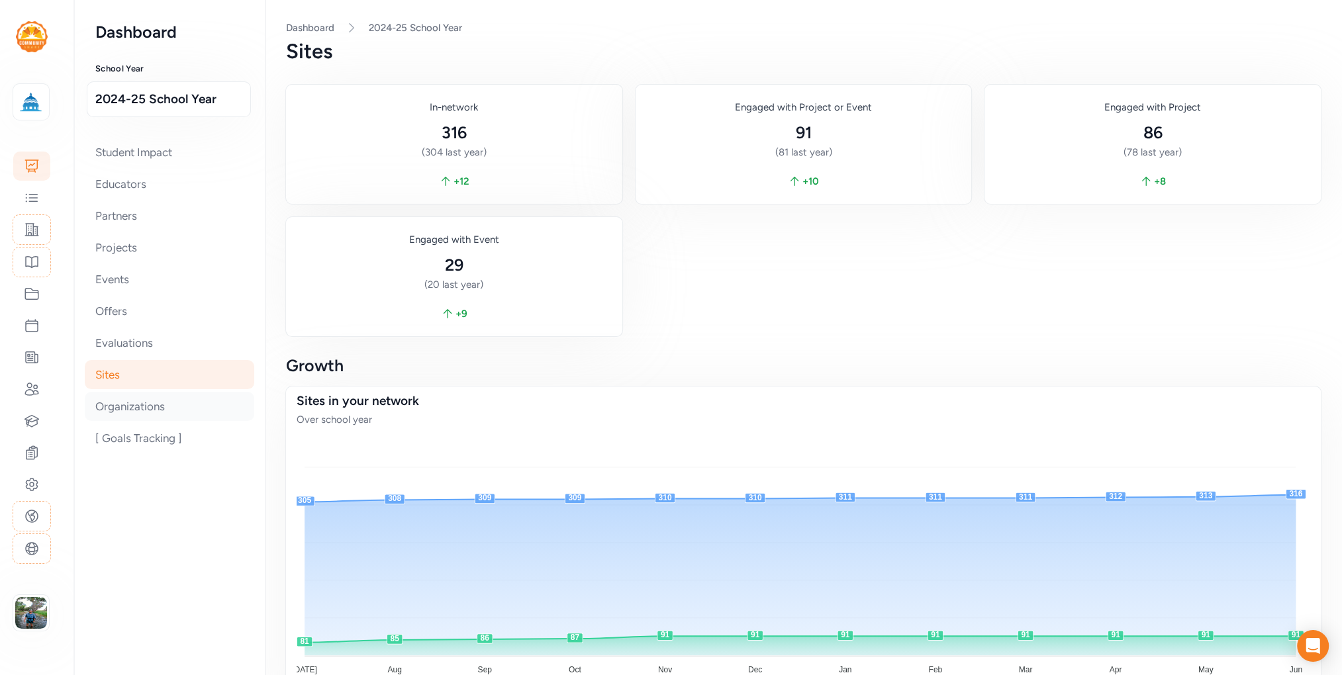
click at [142, 406] on div "Organizations" at bounding box center [169, 406] width 169 height 29
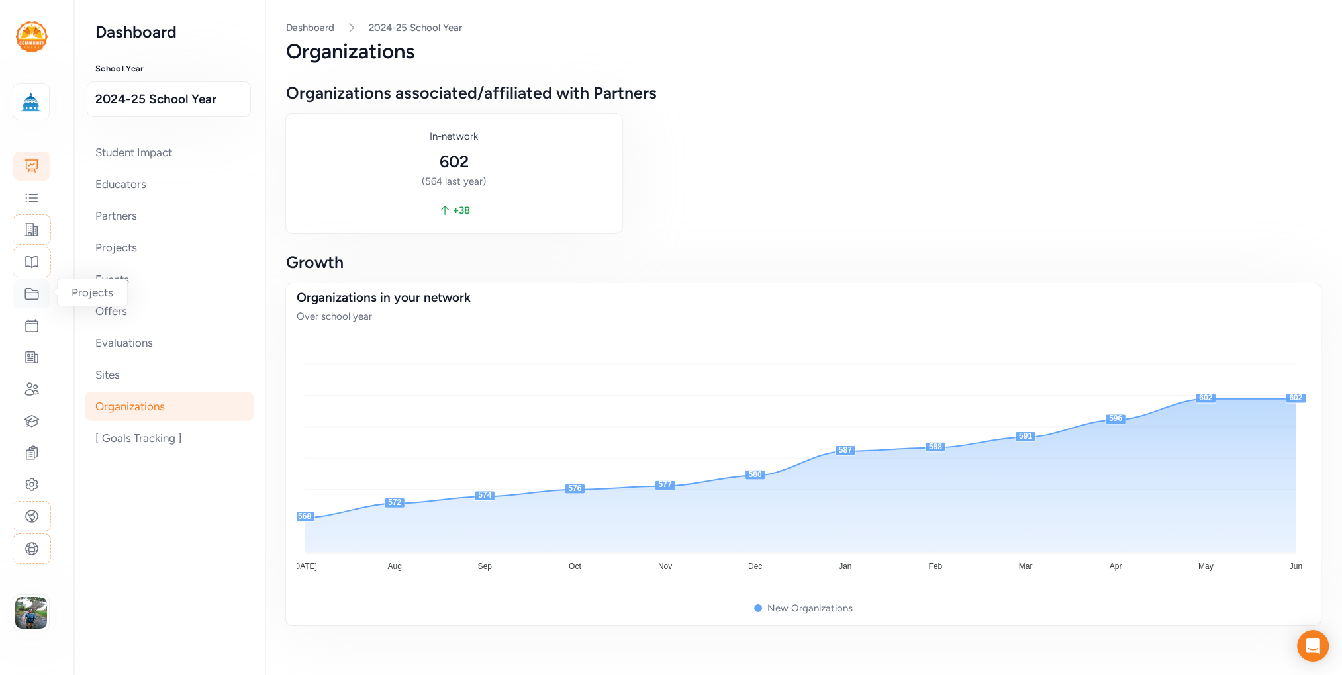
click at [26, 291] on icon at bounding box center [31, 294] width 13 height 11
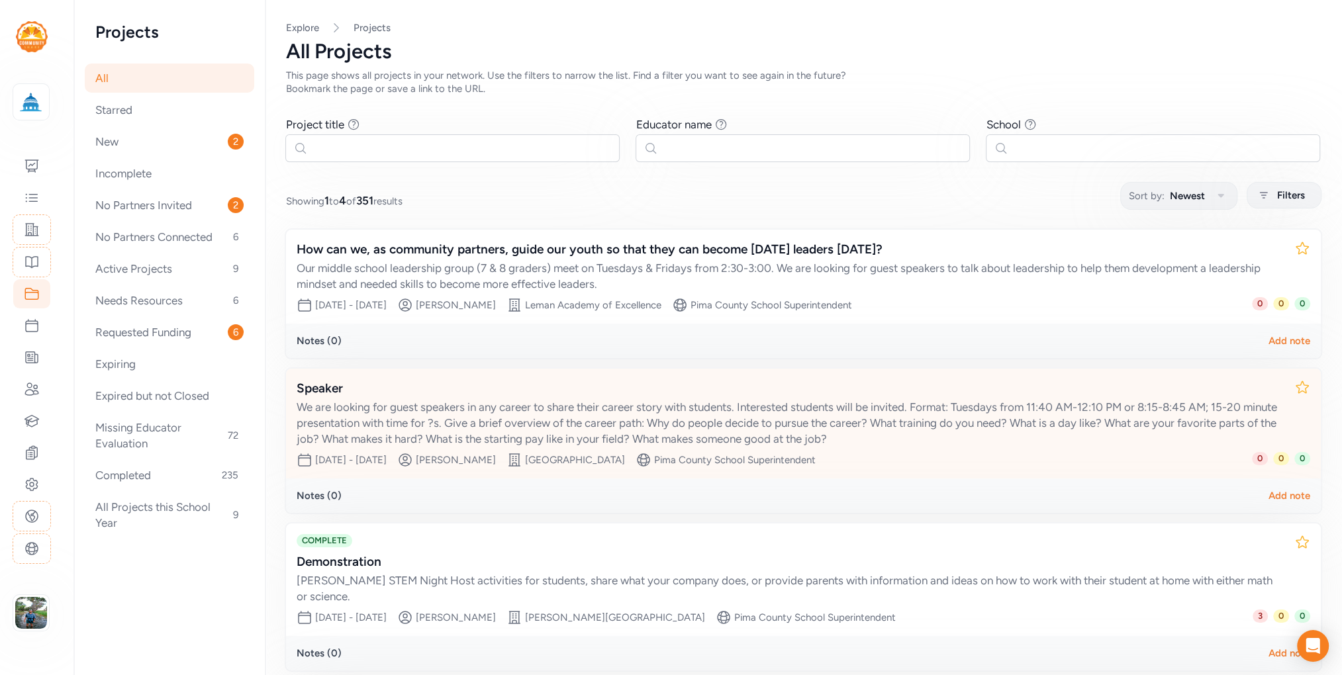
scroll to position [184, 0]
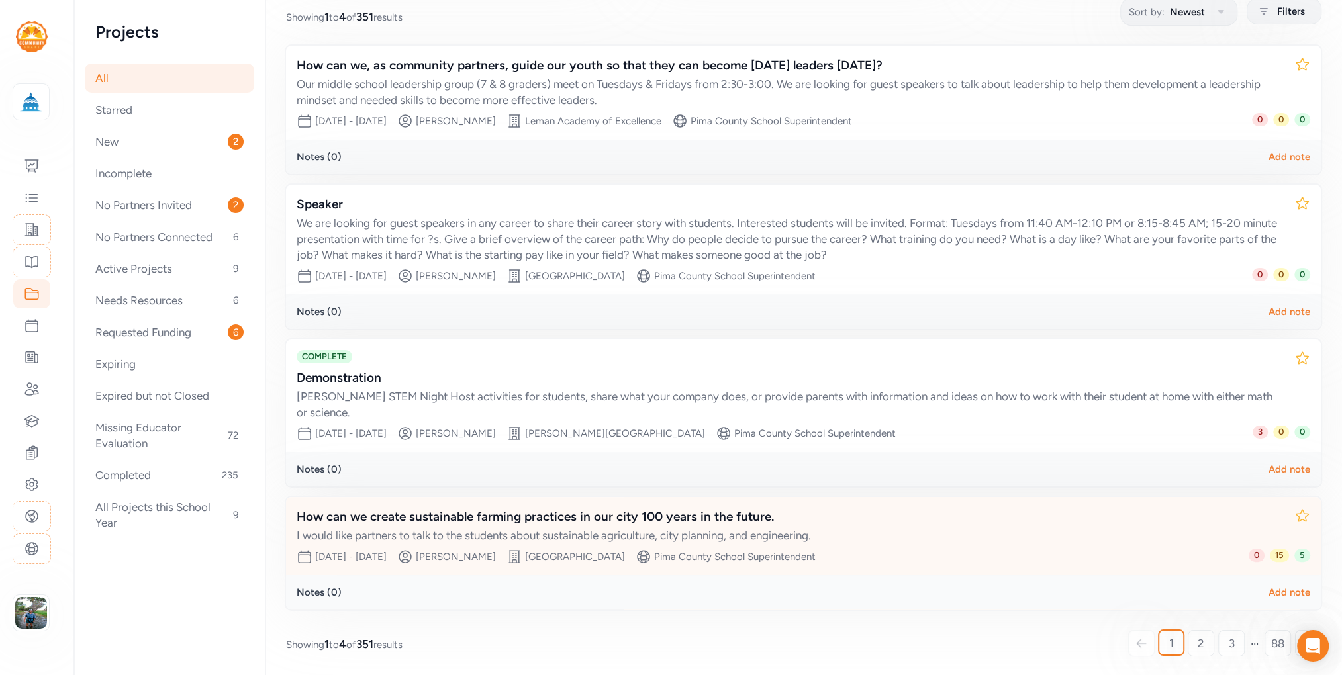
click at [590, 515] on div "How can we create sustainable farming practices in our city 100 years in the fu…" at bounding box center [790, 517] width 987 height 19
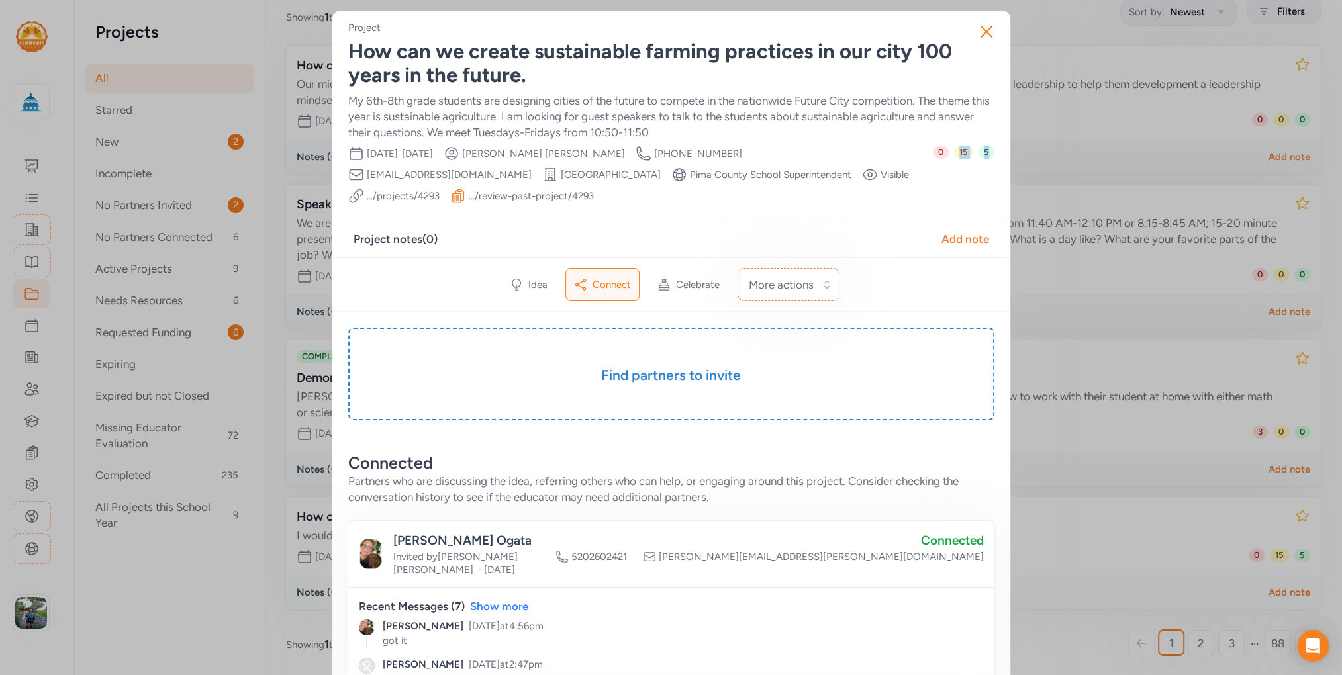
click at [949, 152] on div "0 15 5" at bounding box center [964, 175] width 62 height 58
click at [969, 173] on div "0 15 5" at bounding box center [964, 175] width 62 height 58
click at [981, 33] on icon "button" at bounding box center [986, 31] width 21 height 21
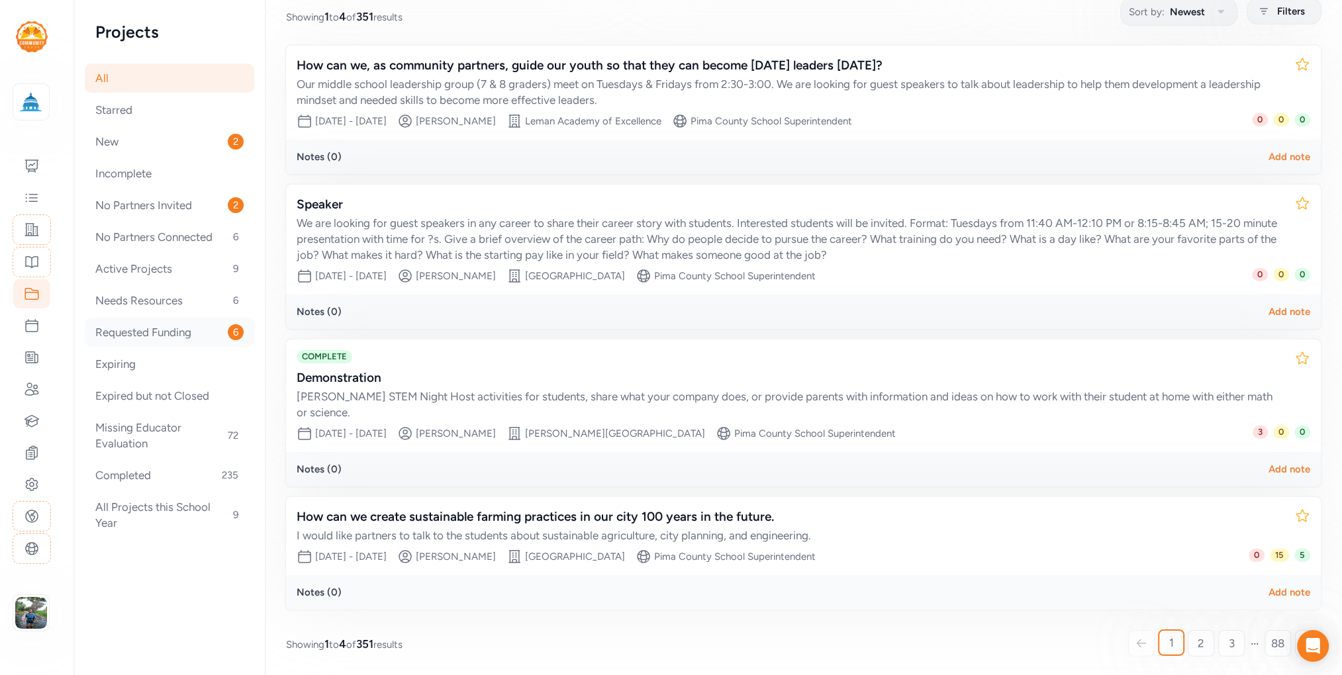
click at [177, 331] on div "Requested Funding 6" at bounding box center [169, 332] width 169 height 29
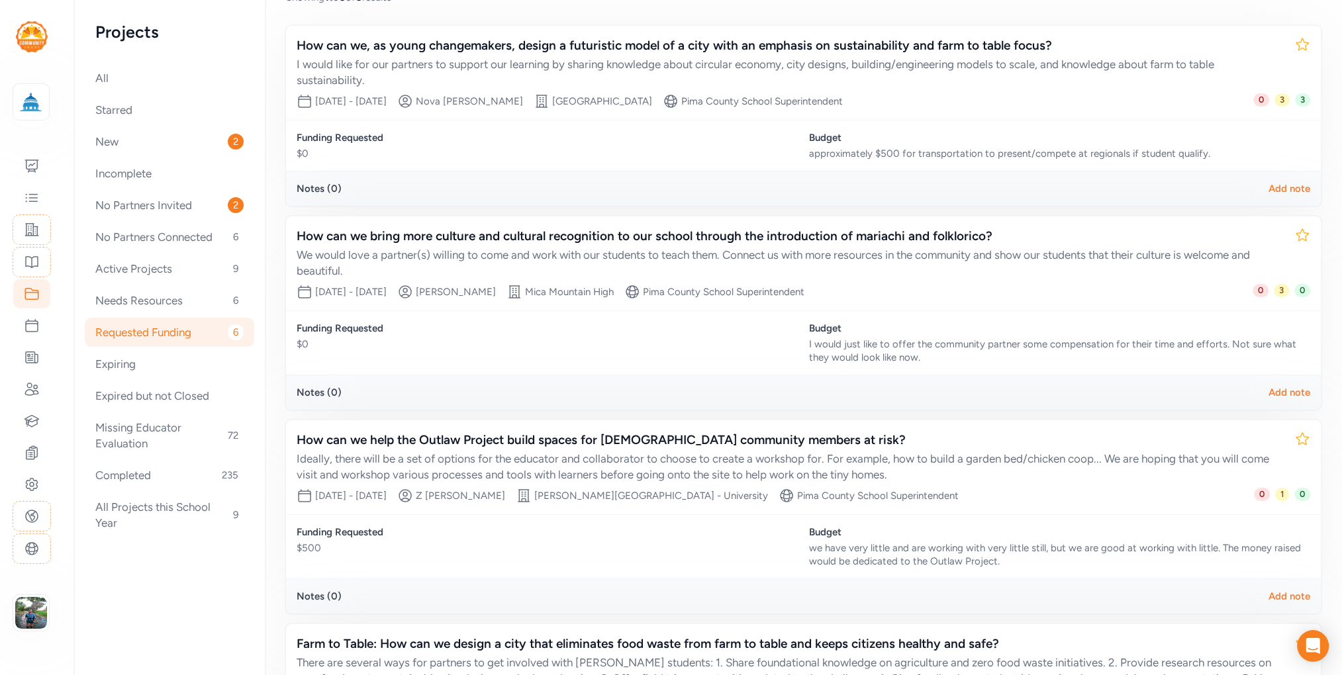
scroll to position [381, 0]
